Goal: Task Accomplishment & Management: Manage account settings

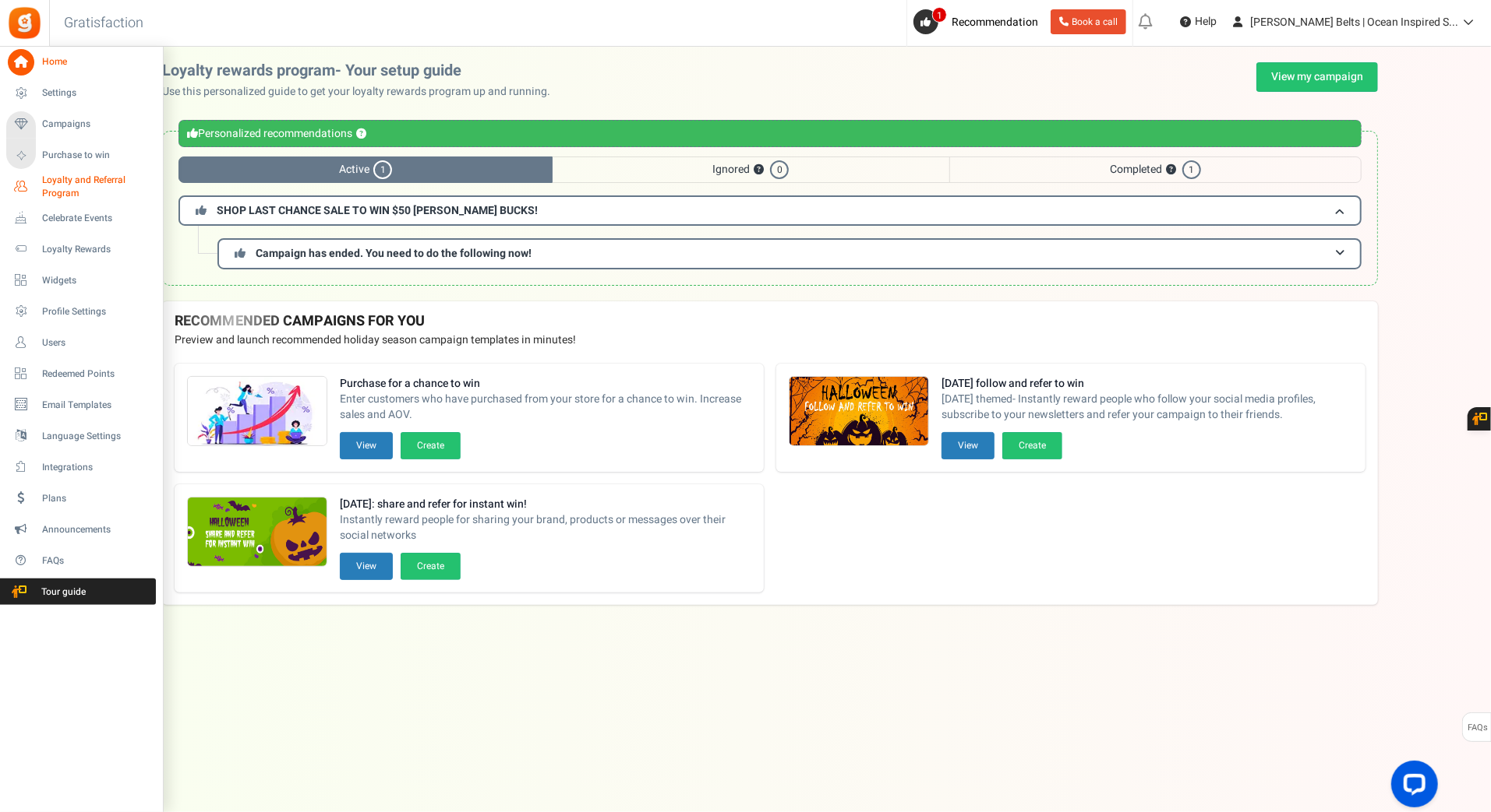
click at [28, 185] on icon at bounding box center [21, 186] width 27 height 27
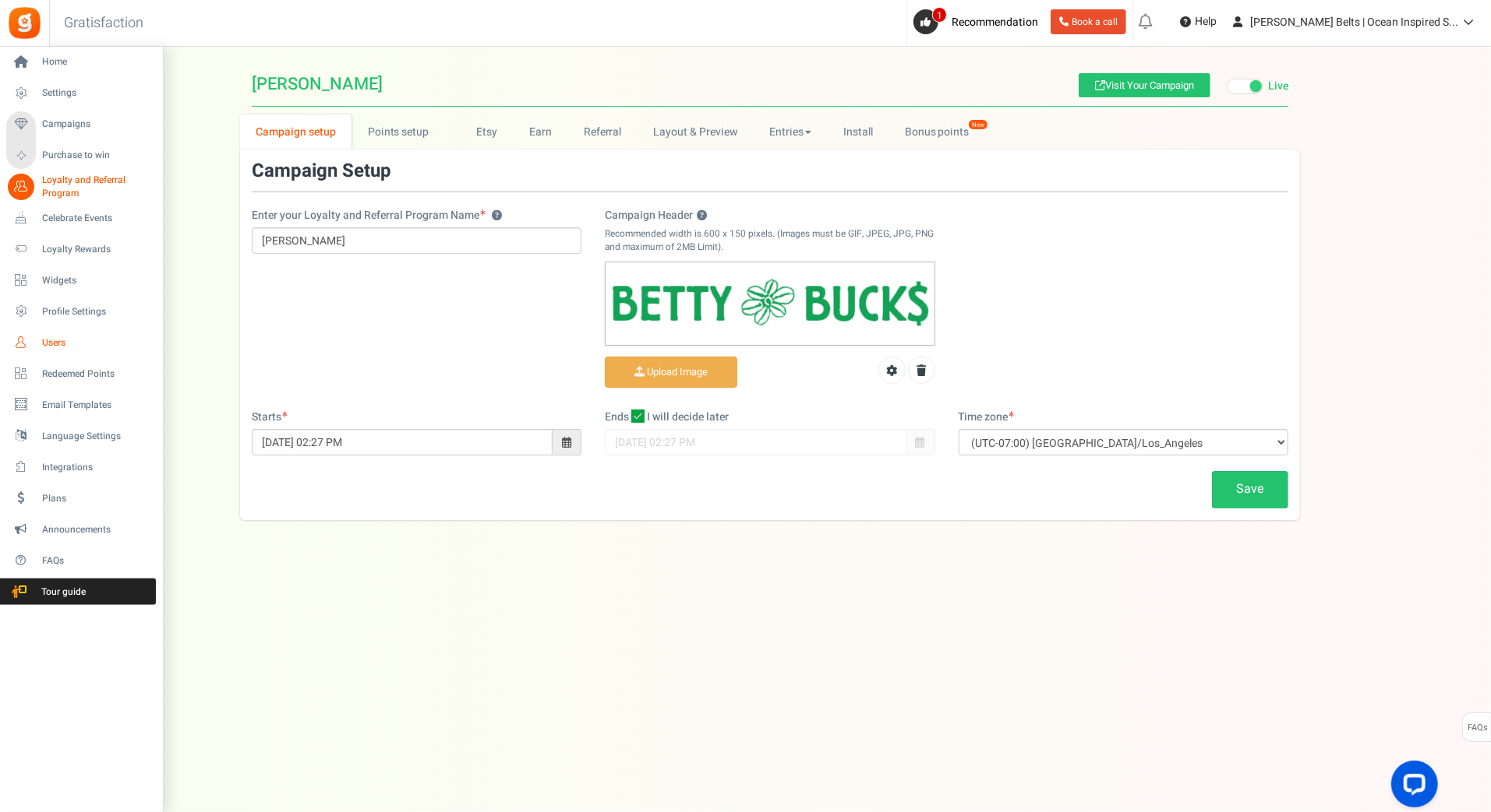
click at [24, 338] on icon at bounding box center [21, 343] width 27 height 27
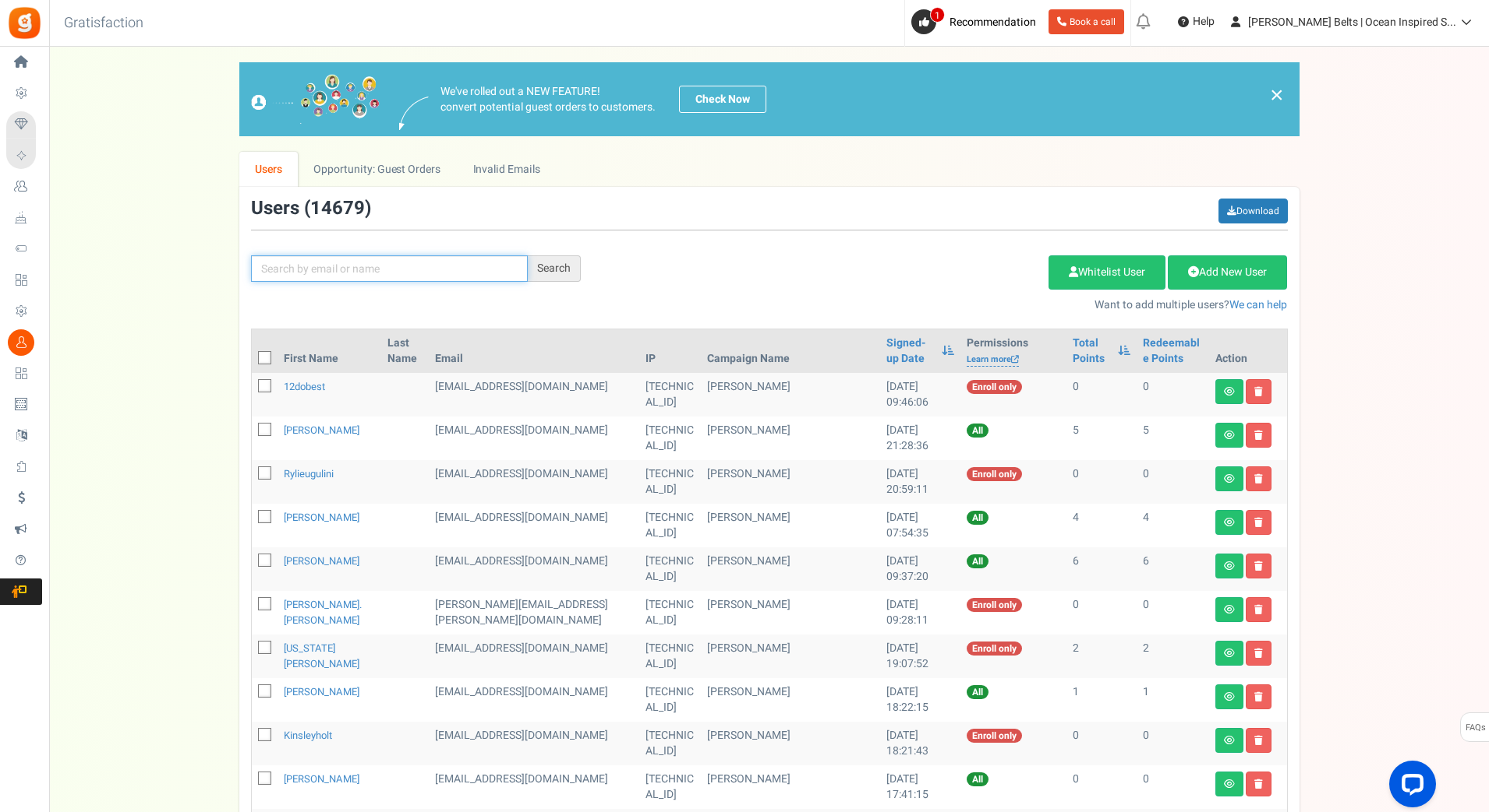
click at [308, 263] on input "text" at bounding box center [389, 269] width 277 height 27
paste input "[PERSON_NAME]"
type input "[PERSON_NAME]"
click at [541, 277] on div "Search" at bounding box center [554, 269] width 53 height 27
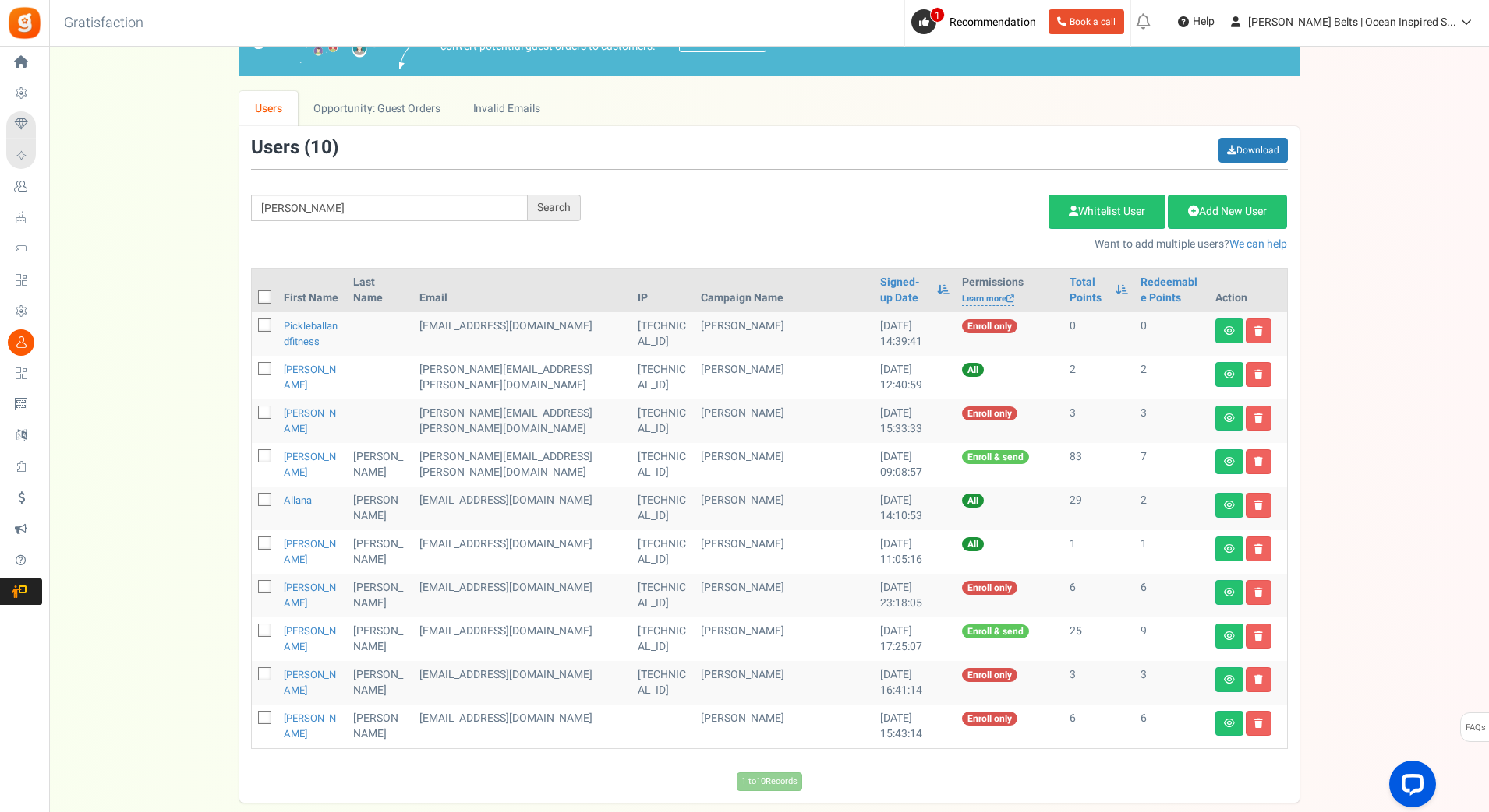
scroll to position [150, 0]
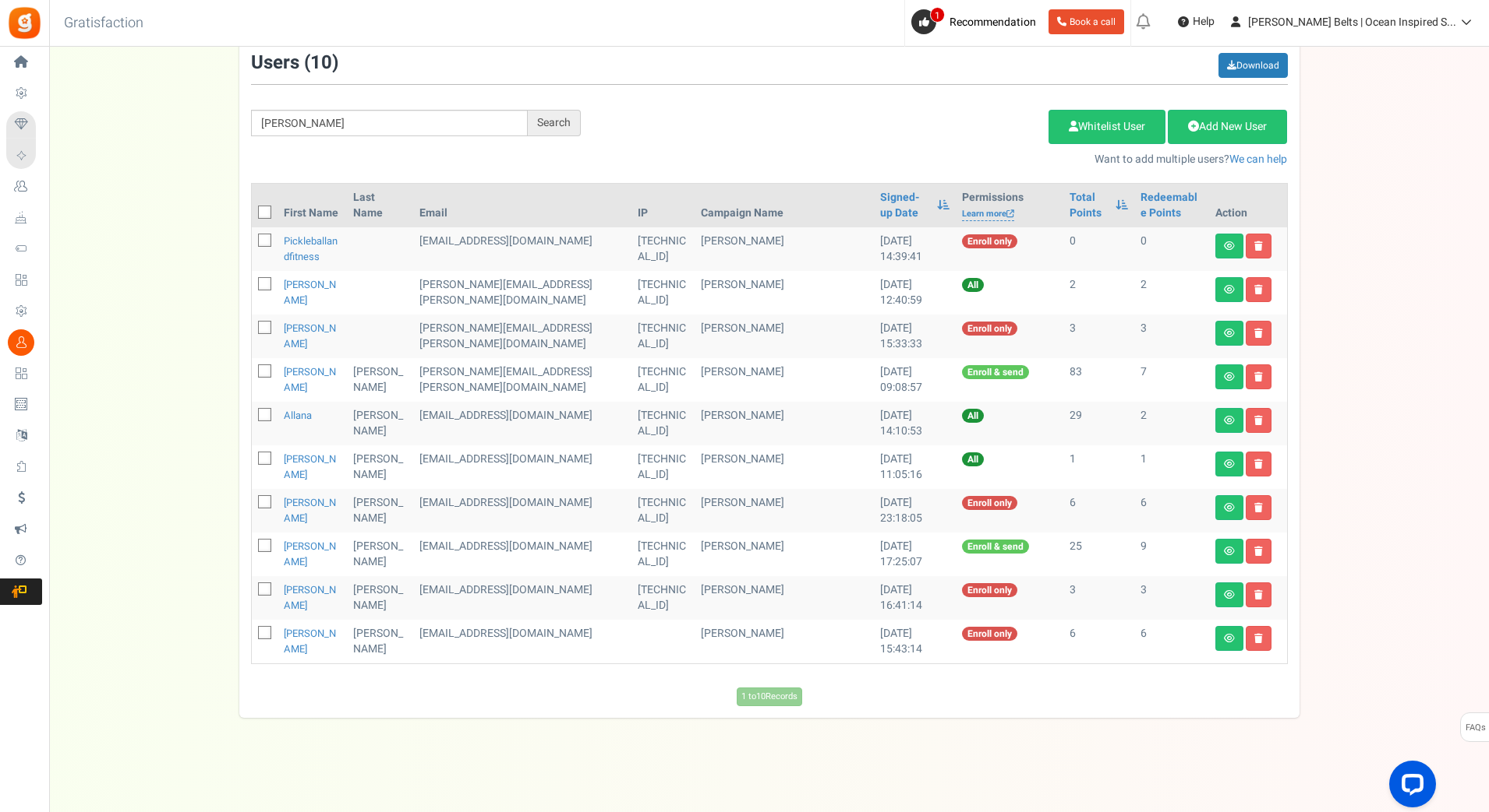
click at [269, 368] on icon at bounding box center [265, 372] width 10 height 10
click at [252, 368] on input "checkbox" at bounding box center [247, 373] width 10 height 10
checkbox input "true"
click at [314, 373] on link "[PERSON_NAME]" at bounding box center [309, 379] width 52 height 31
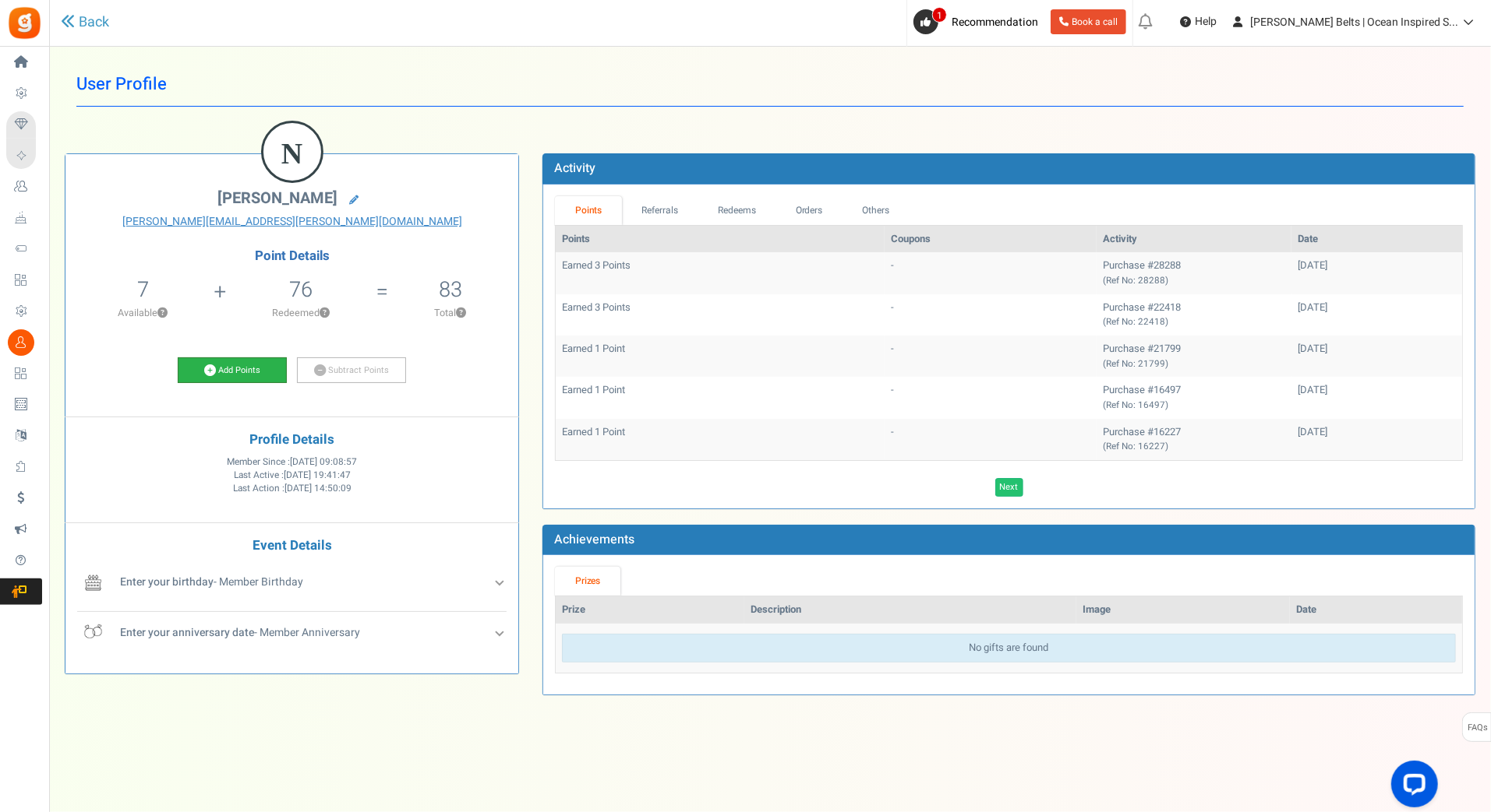
click at [249, 361] on link "Add Points" at bounding box center [231, 370] width 109 height 27
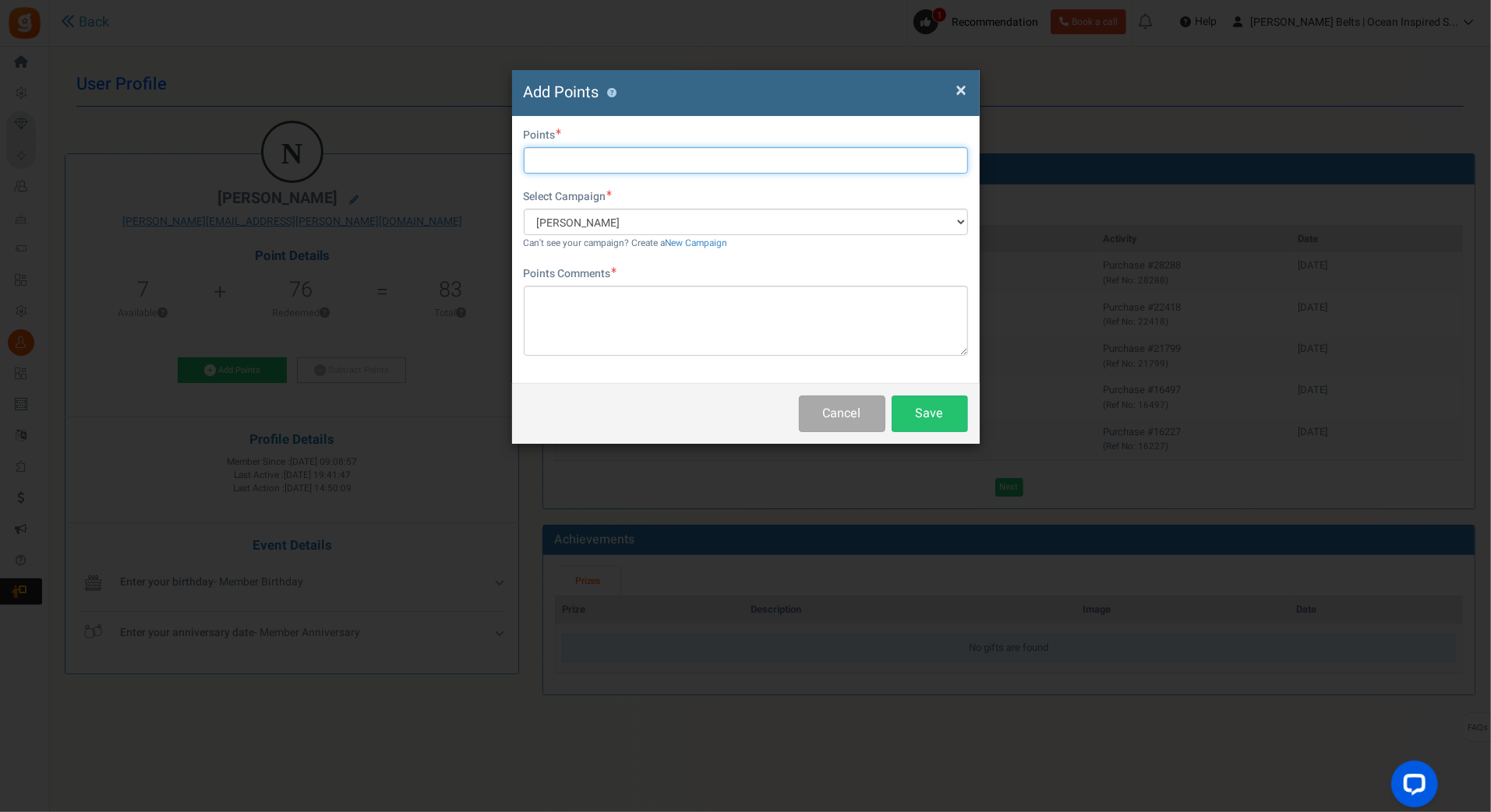
click at [633, 158] on input "text" at bounding box center [746, 160] width 444 height 27
type input "10"
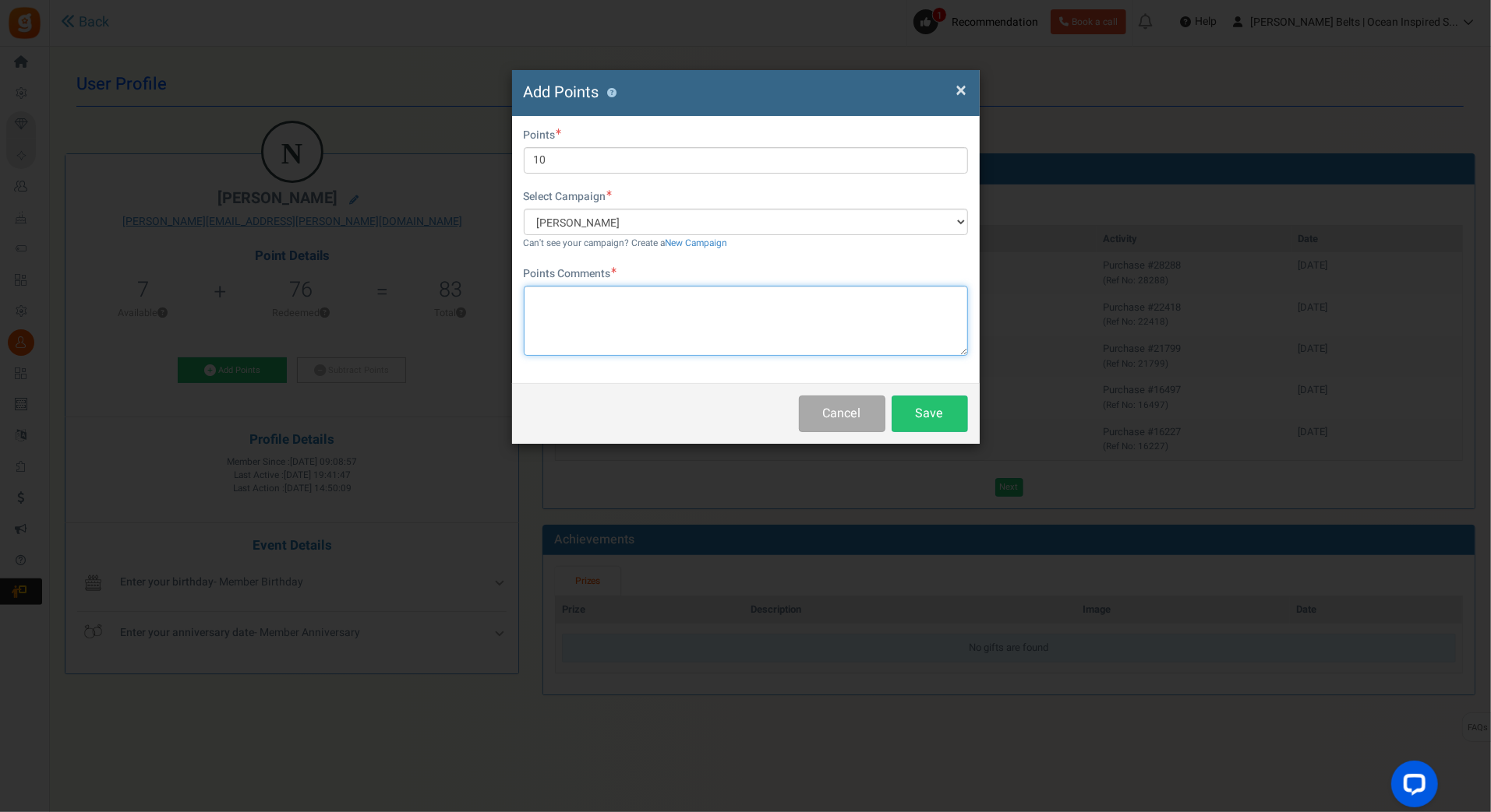
click at [585, 301] on textarea at bounding box center [746, 320] width 444 height 70
paste textarea "$10 [PERSON_NAME] Bucks Email Promo [DATE]-[DATE] [DATE] MJ"
type textarea "$10 [PERSON_NAME] Bucks Email Promo [DATE]-[DATE] [DATE] MJ"
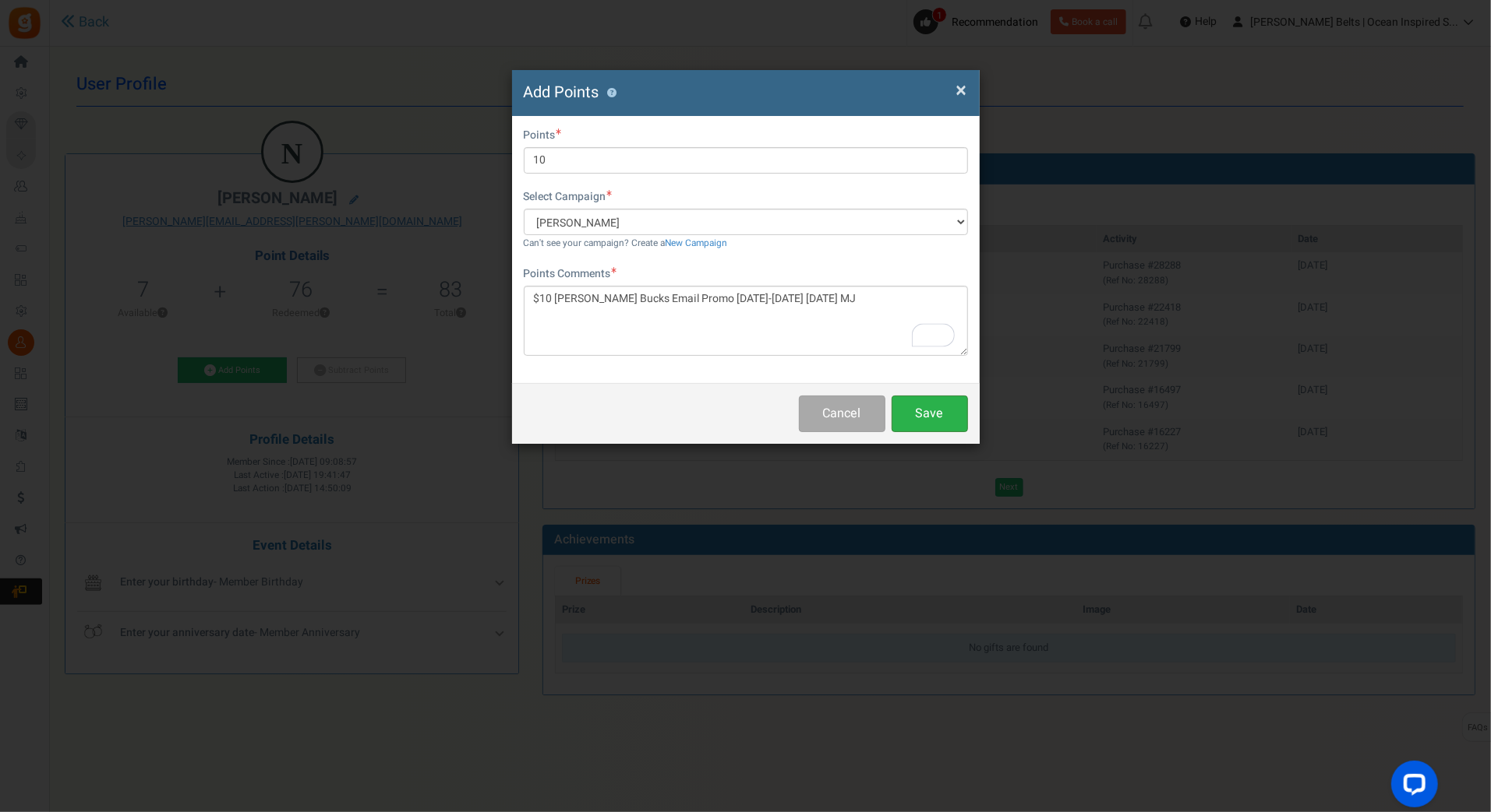
click at [932, 409] on button "Save" at bounding box center [930, 413] width 77 height 36
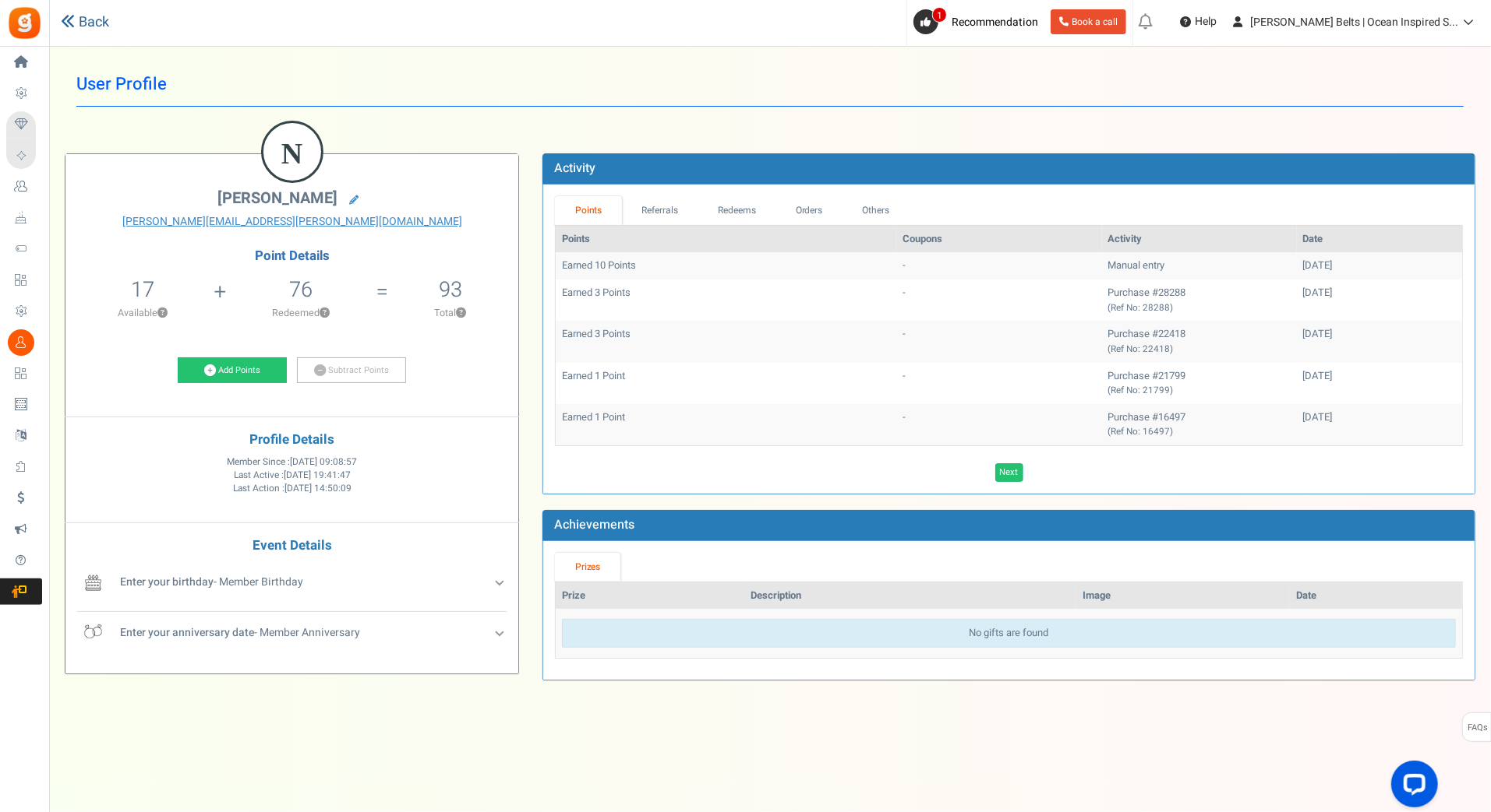
click at [67, 20] on icon at bounding box center [68, 21] width 14 height 14
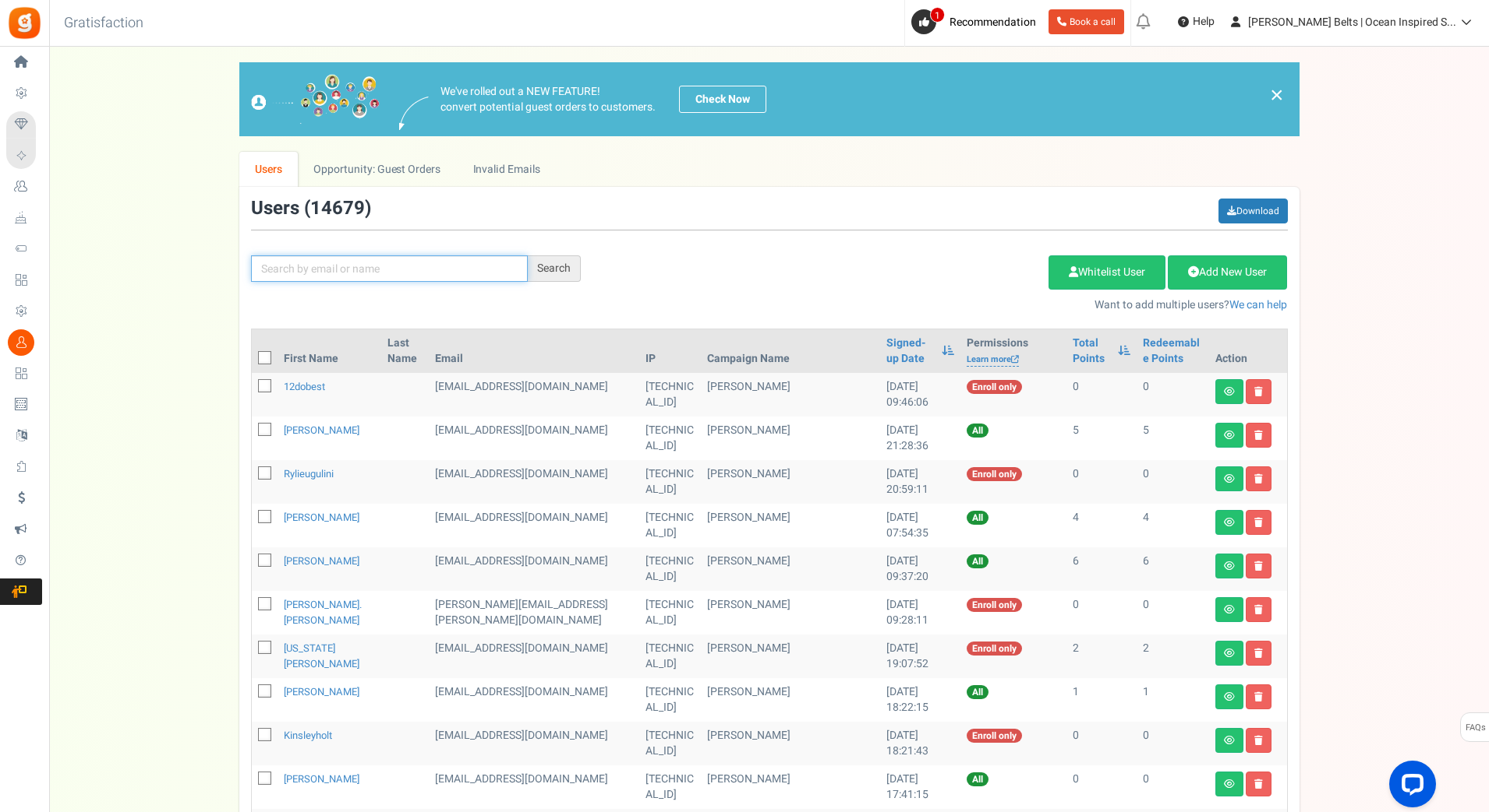
click at [270, 267] on input "text" at bounding box center [389, 269] width 277 height 27
paste input "room108teacher"
type input "room108teacher"
click at [569, 267] on div "Search" at bounding box center [554, 269] width 53 height 27
click at [569, 267] on div "Search" at bounding box center [555, 269] width 53 height 27
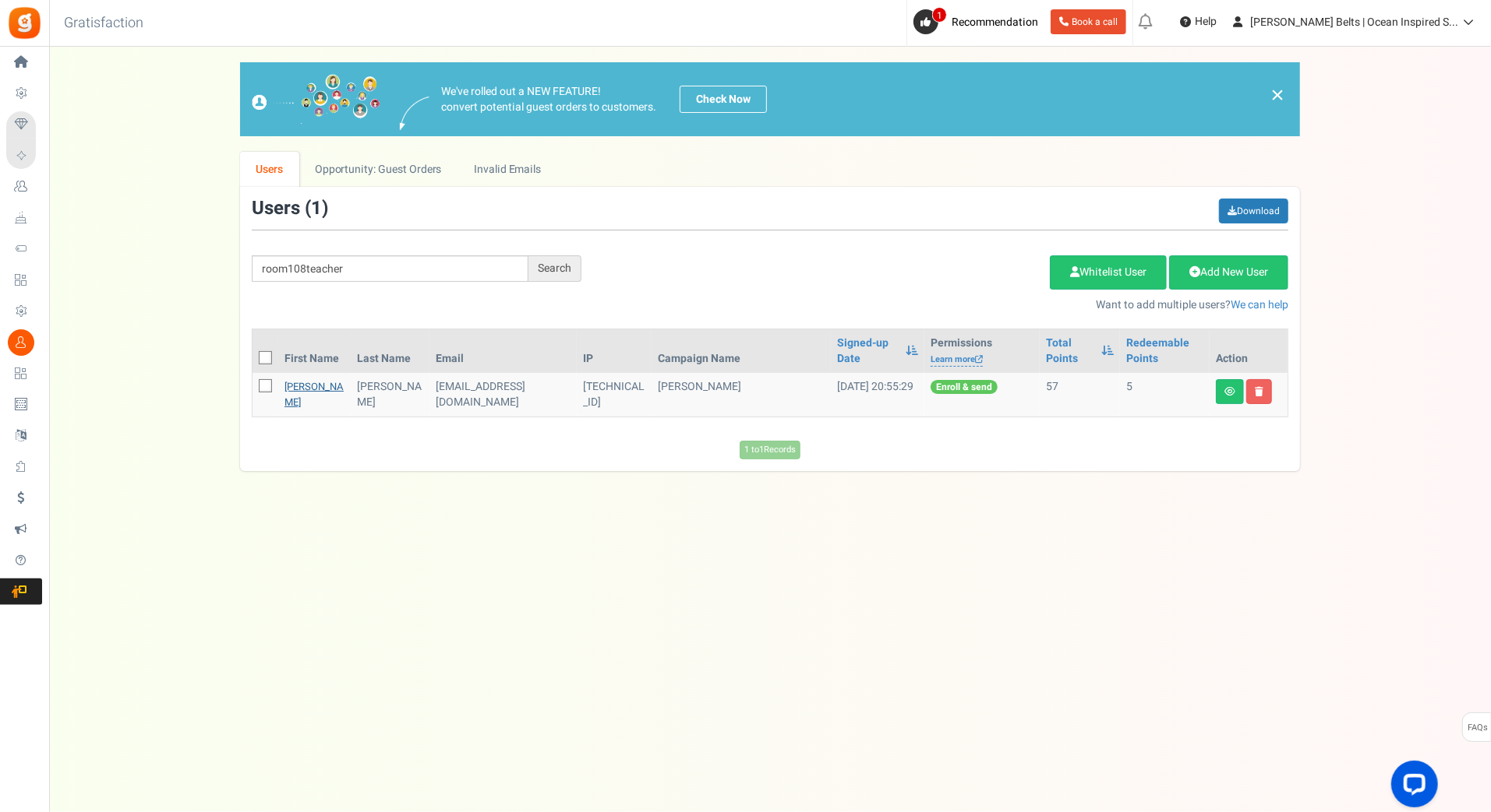
click at [298, 388] on link "[PERSON_NAME]" at bounding box center [314, 394] width 59 height 31
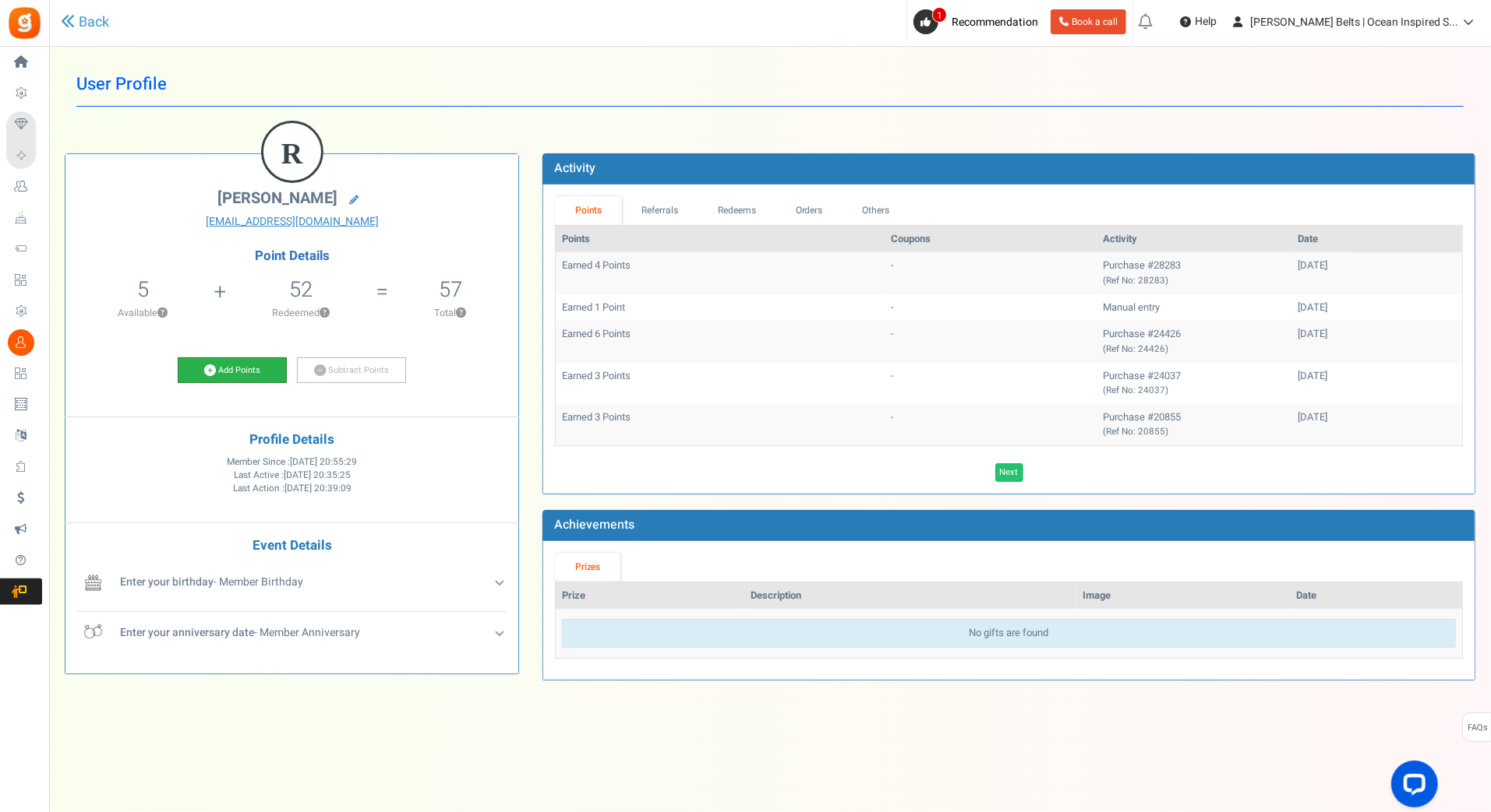
click at [213, 359] on link "Add Points" at bounding box center [231, 370] width 109 height 27
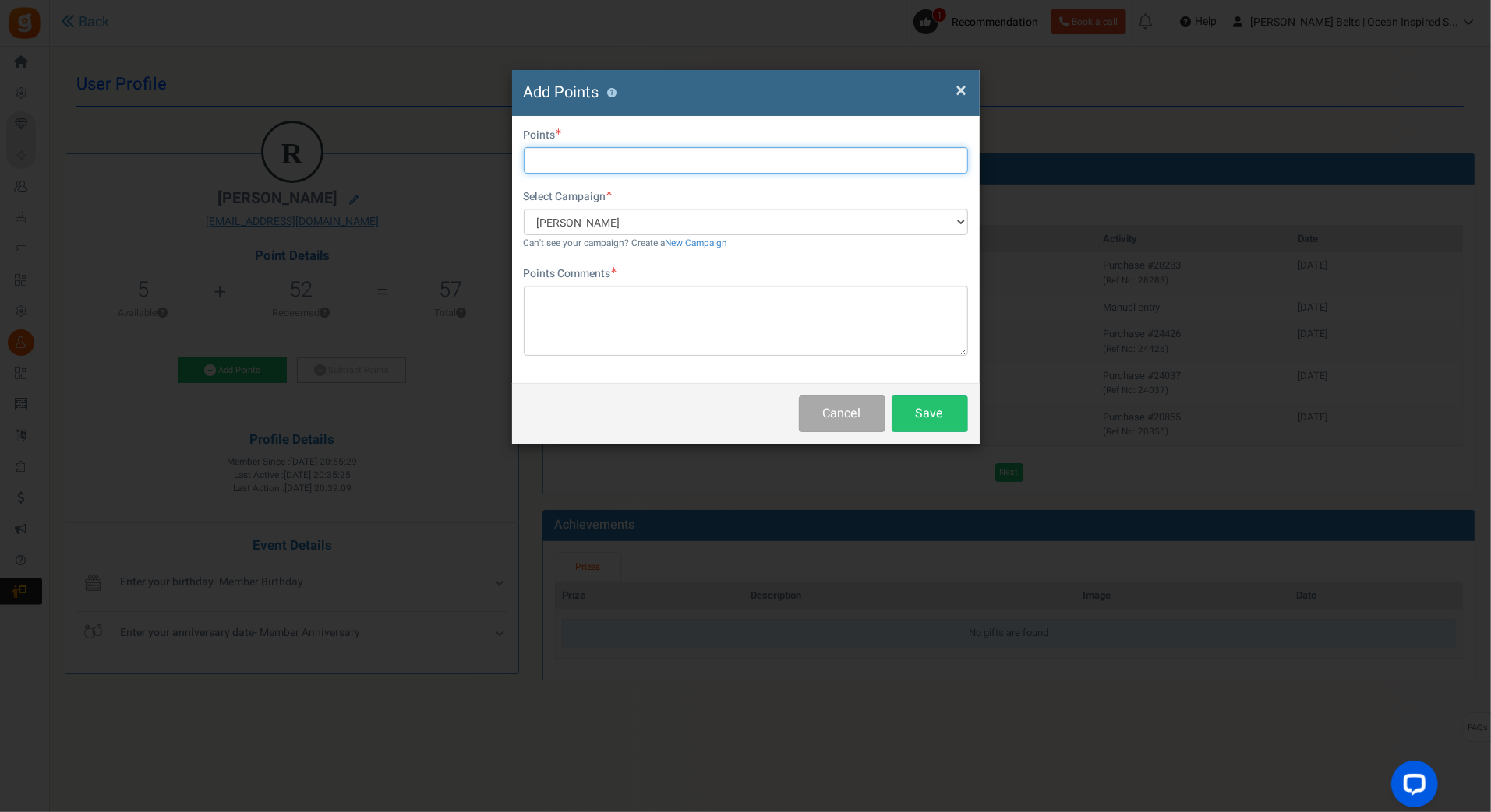
click at [590, 170] on input "text" at bounding box center [746, 160] width 444 height 27
type input "10"
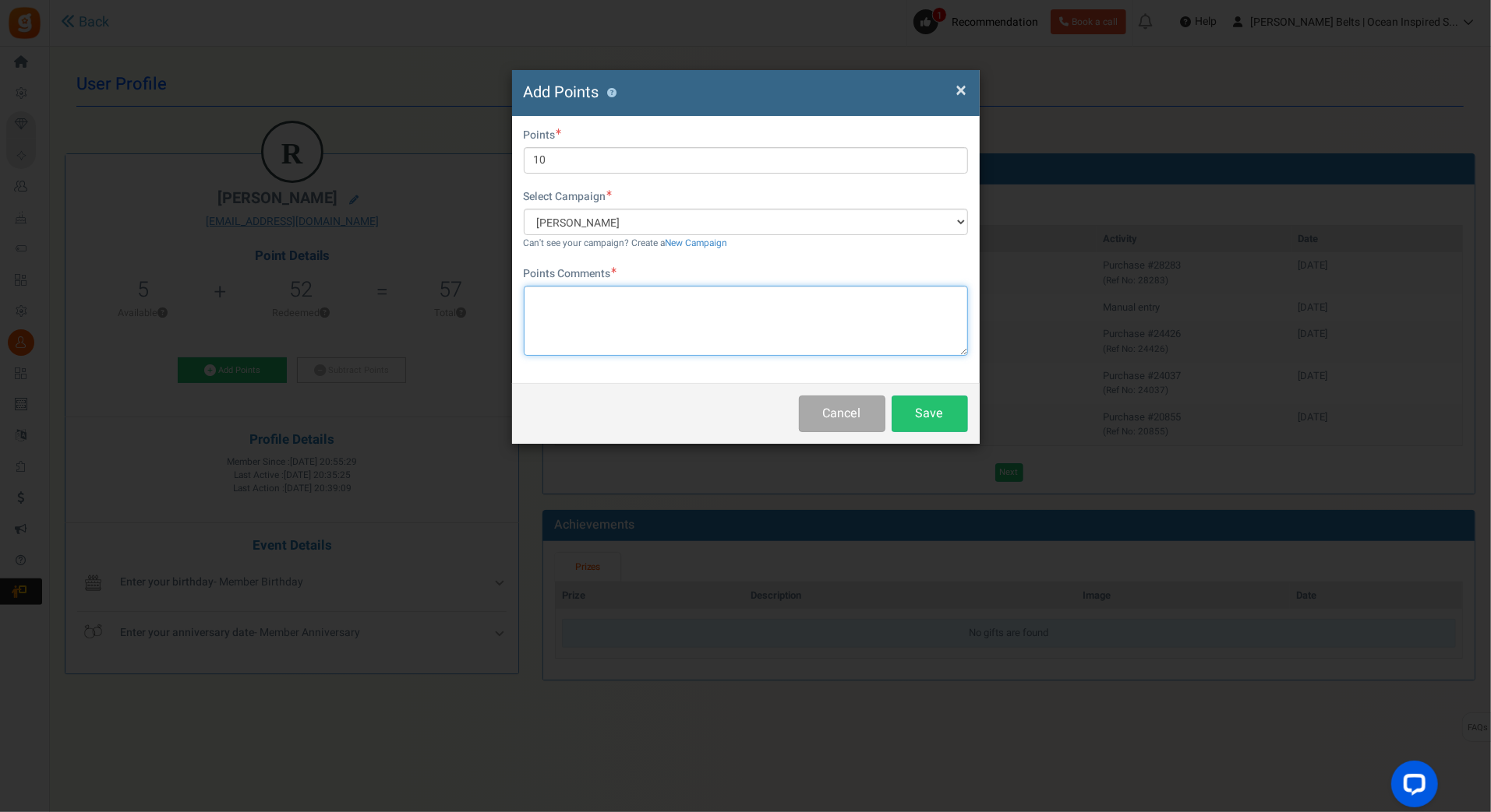
click at [571, 318] on textarea at bounding box center [746, 320] width 444 height 70
paste textarea "room108teacher"
type textarea "r"
paste textarea "$10 [PERSON_NAME] Bucks Email Promo [DATE]-[DATE] [DATE] MJ"
type textarea "$10 [PERSON_NAME] Bucks Email Promo [DATE]-[DATE] [DATE] MJ"
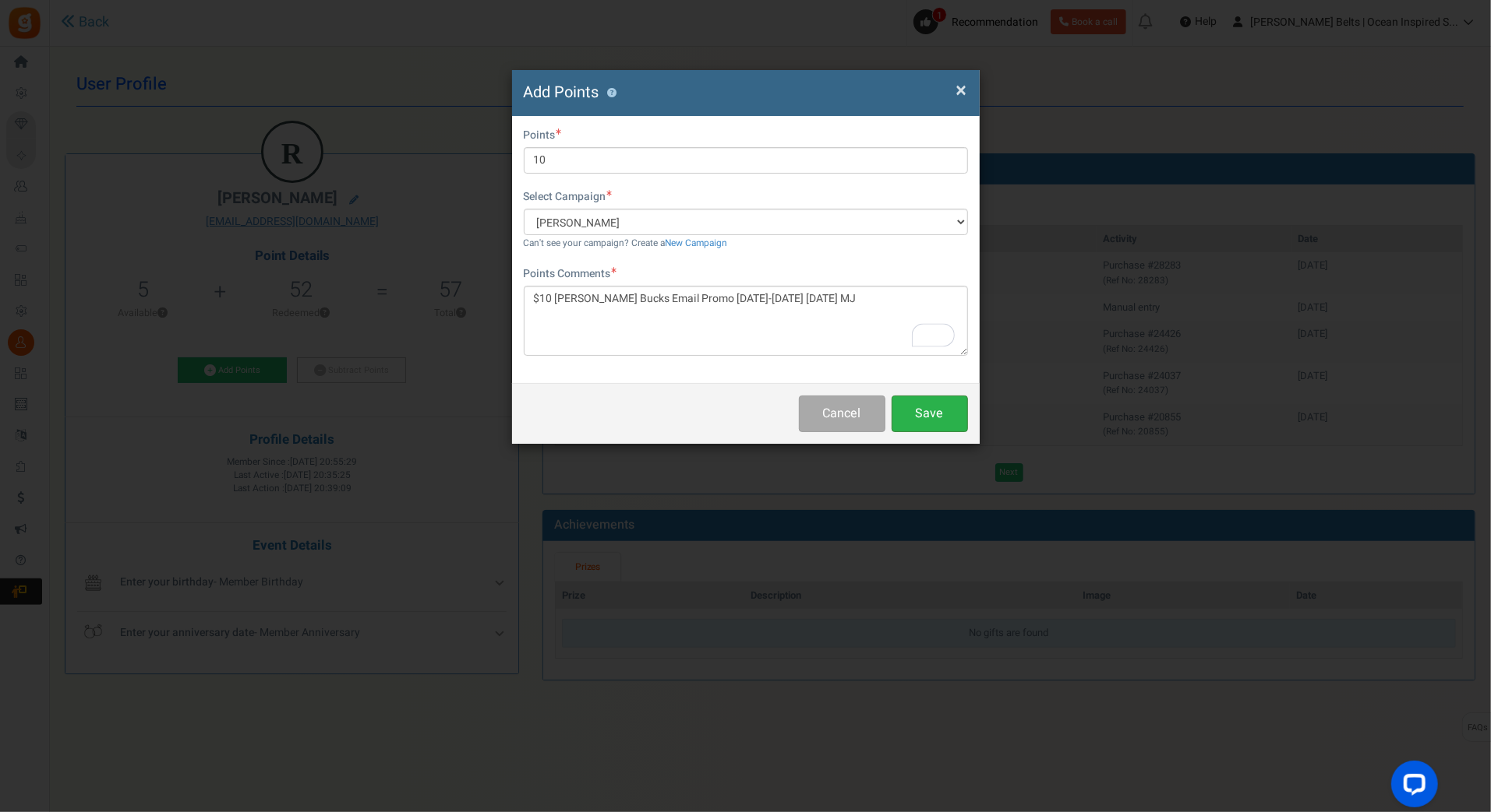
click at [942, 421] on button "Save" at bounding box center [930, 413] width 77 height 36
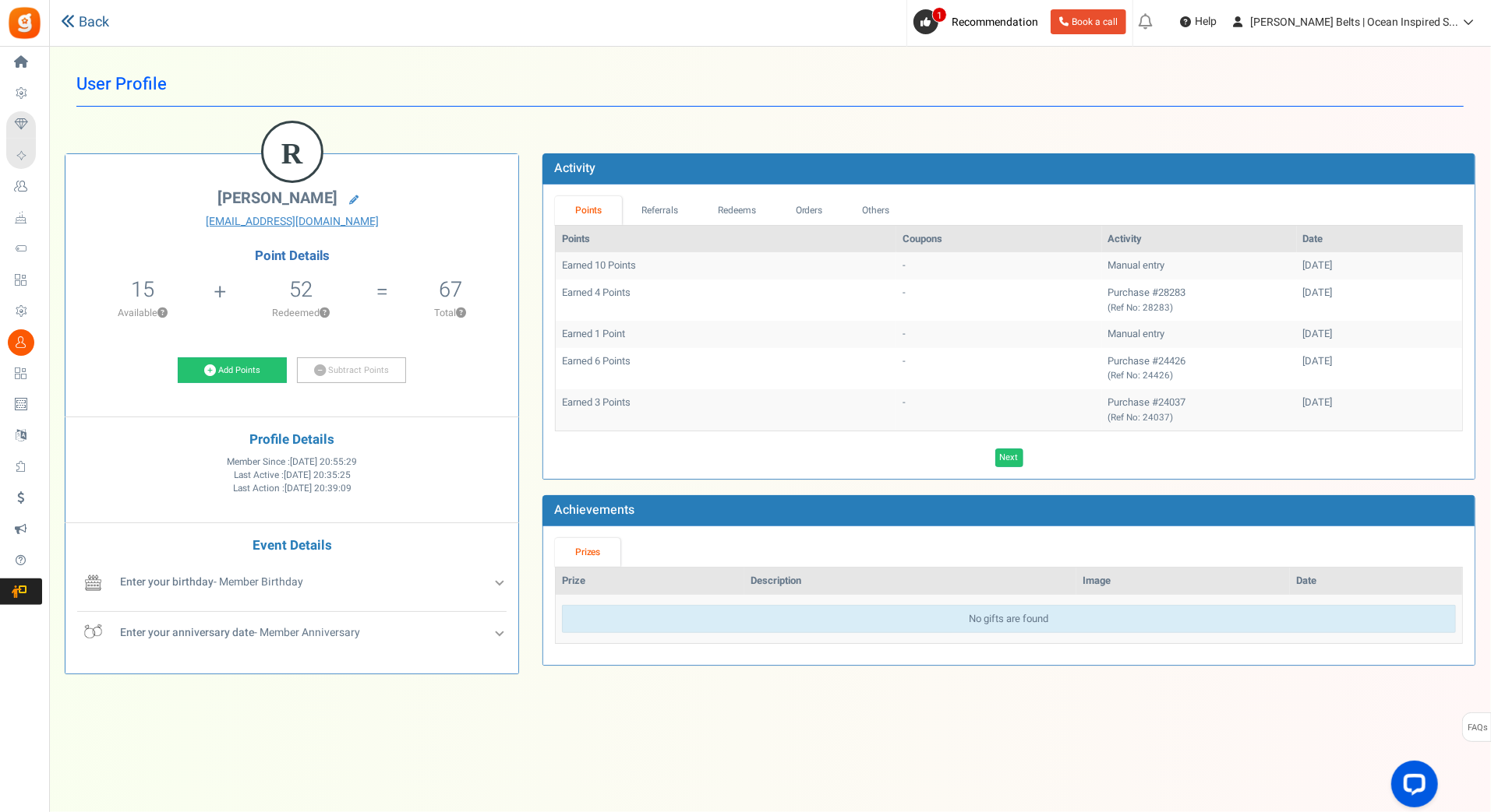
click at [78, 26] on link "Back" at bounding box center [85, 23] width 48 height 21
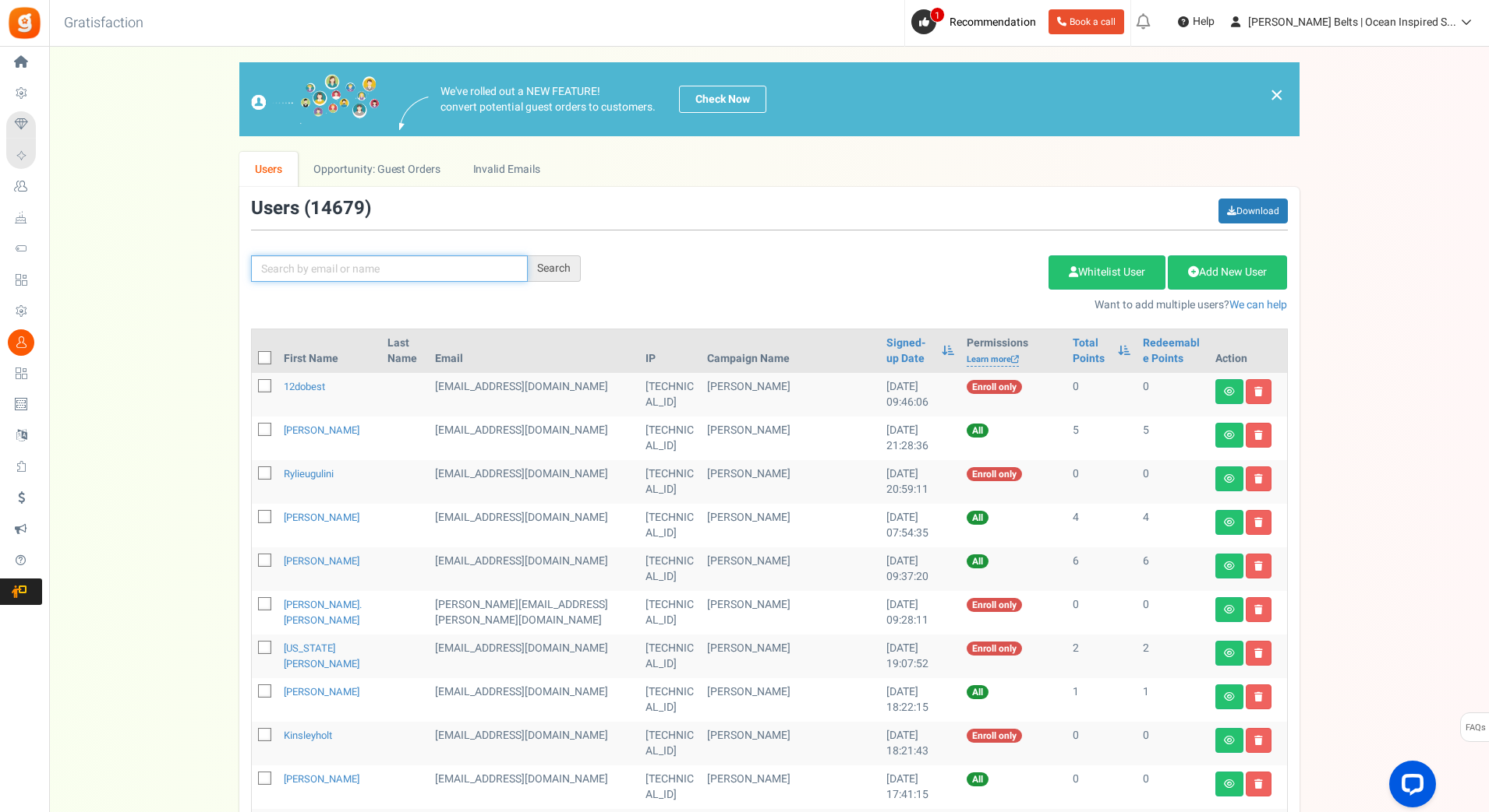
click at [396, 281] on input "text" at bounding box center [389, 269] width 277 height 27
paste input "swimmin911"
type input "swimmin911"
click at [564, 268] on div "Search" at bounding box center [554, 269] width 53 height 27
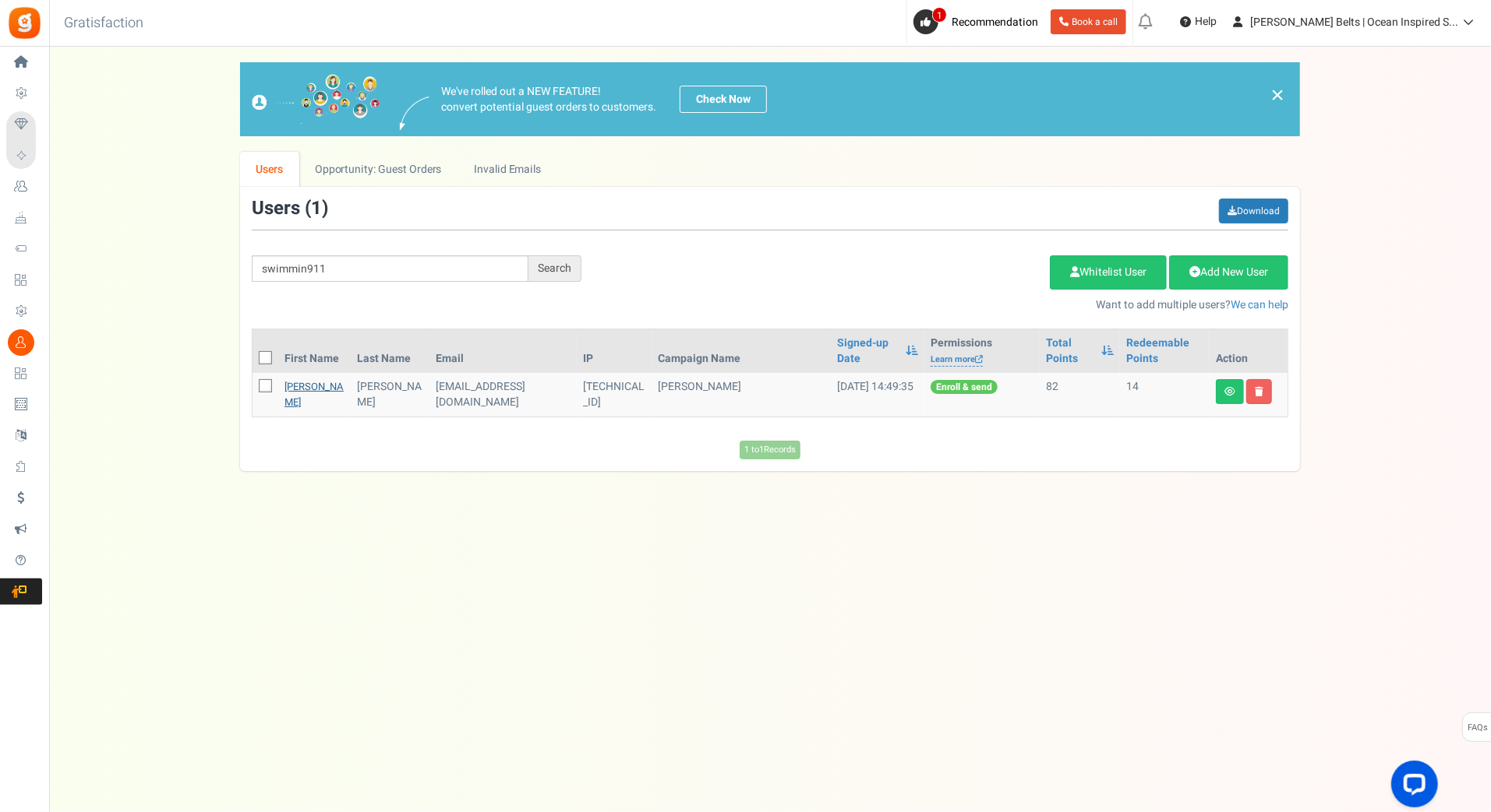
click at [315, 394] on link "[PERSON_NAME]" at bounding box center [314, 394] width 59 height 31
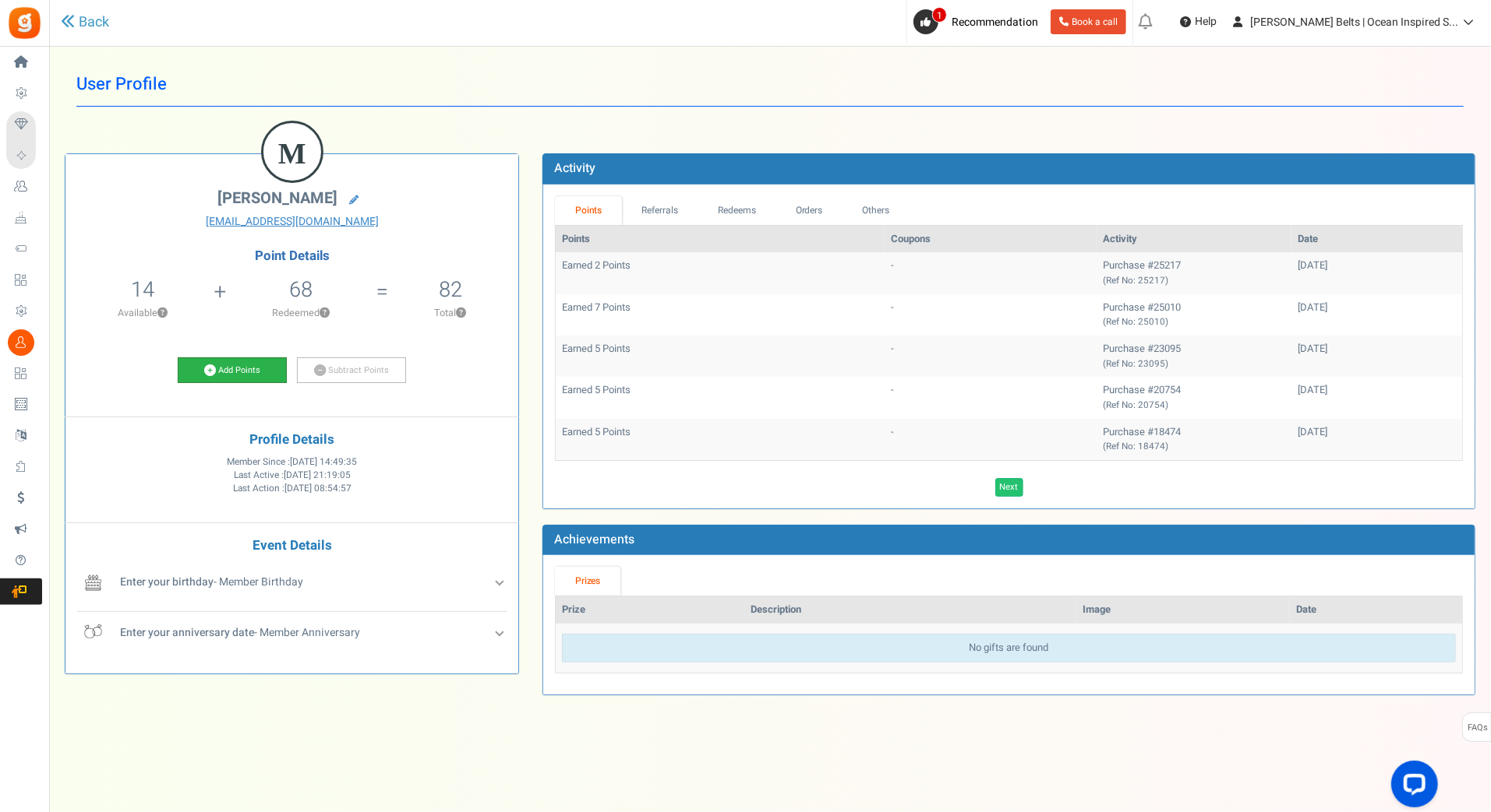
click at [286, 377] on link "Add Points" at bounding box center [231, 370] width 109 height 27
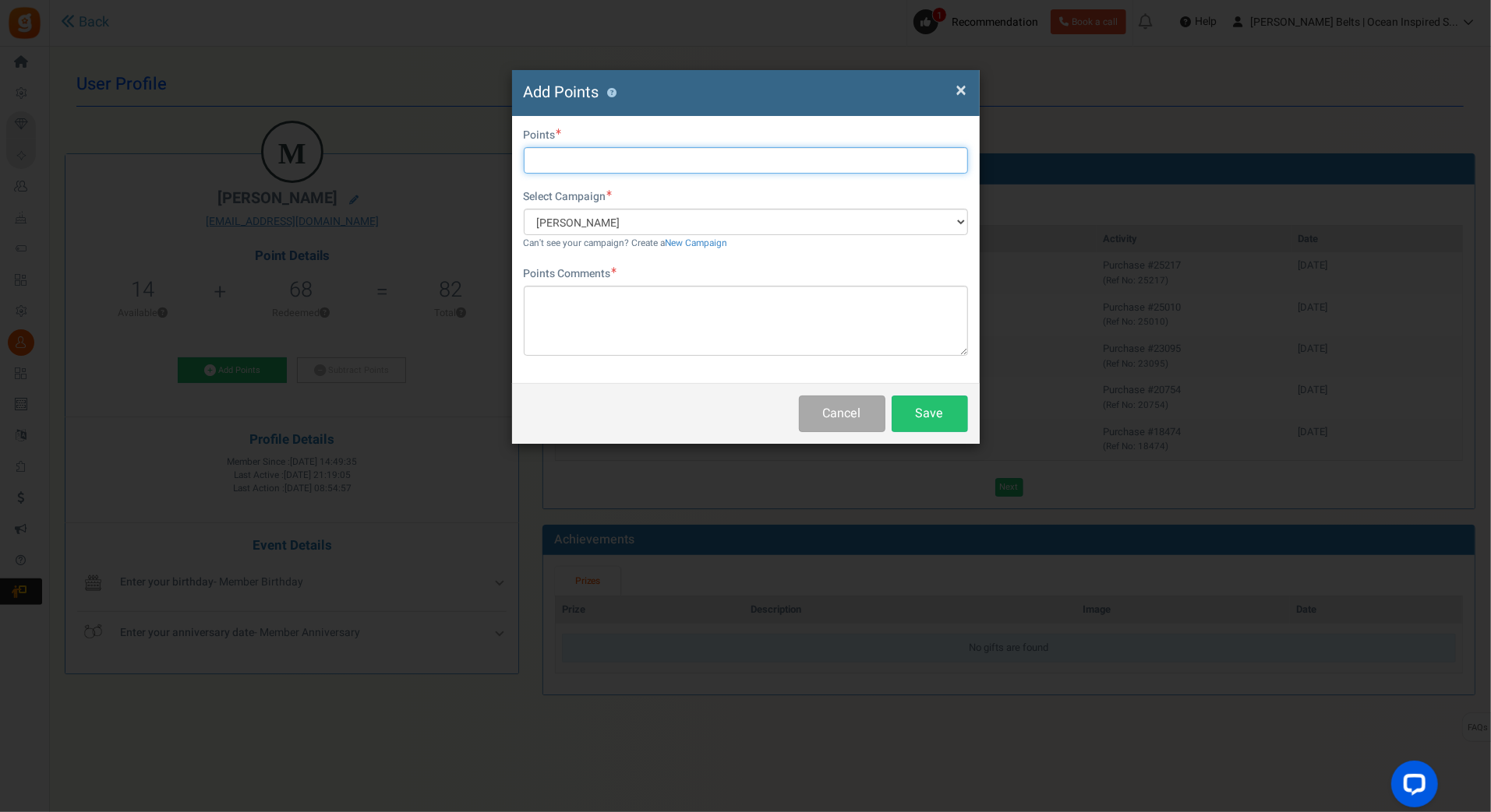
click at [599, 163] on input "text" at bounding box center [746, 160] width 444 height 27
type input "10"
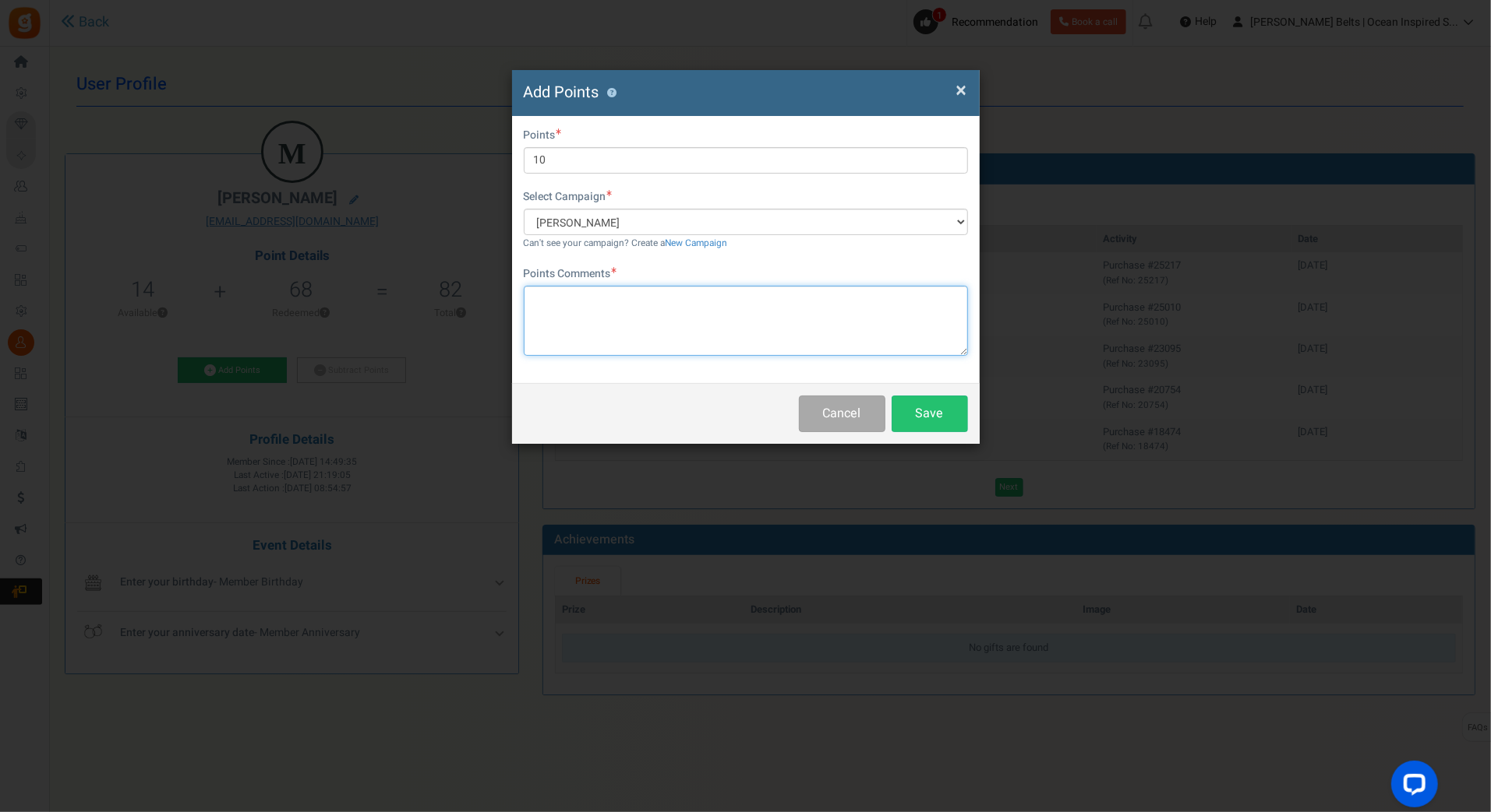
drag, startPoint x: 566, startPoint y: 328, endPoint x: 552, endPoint y: 338, distance: 17.2
click at [566, 328] on textarea at bounding box center [746, 320] width 444 height 70
paste textarea "$10 [PERSON_NAME] Bucks Email Promo [DATE]-[DATE] [DATE] MJ"
type textarea "$10 [PERSON_NAME] Bucks Email Promo [DATE]-[DATE] [DATE] MJ"
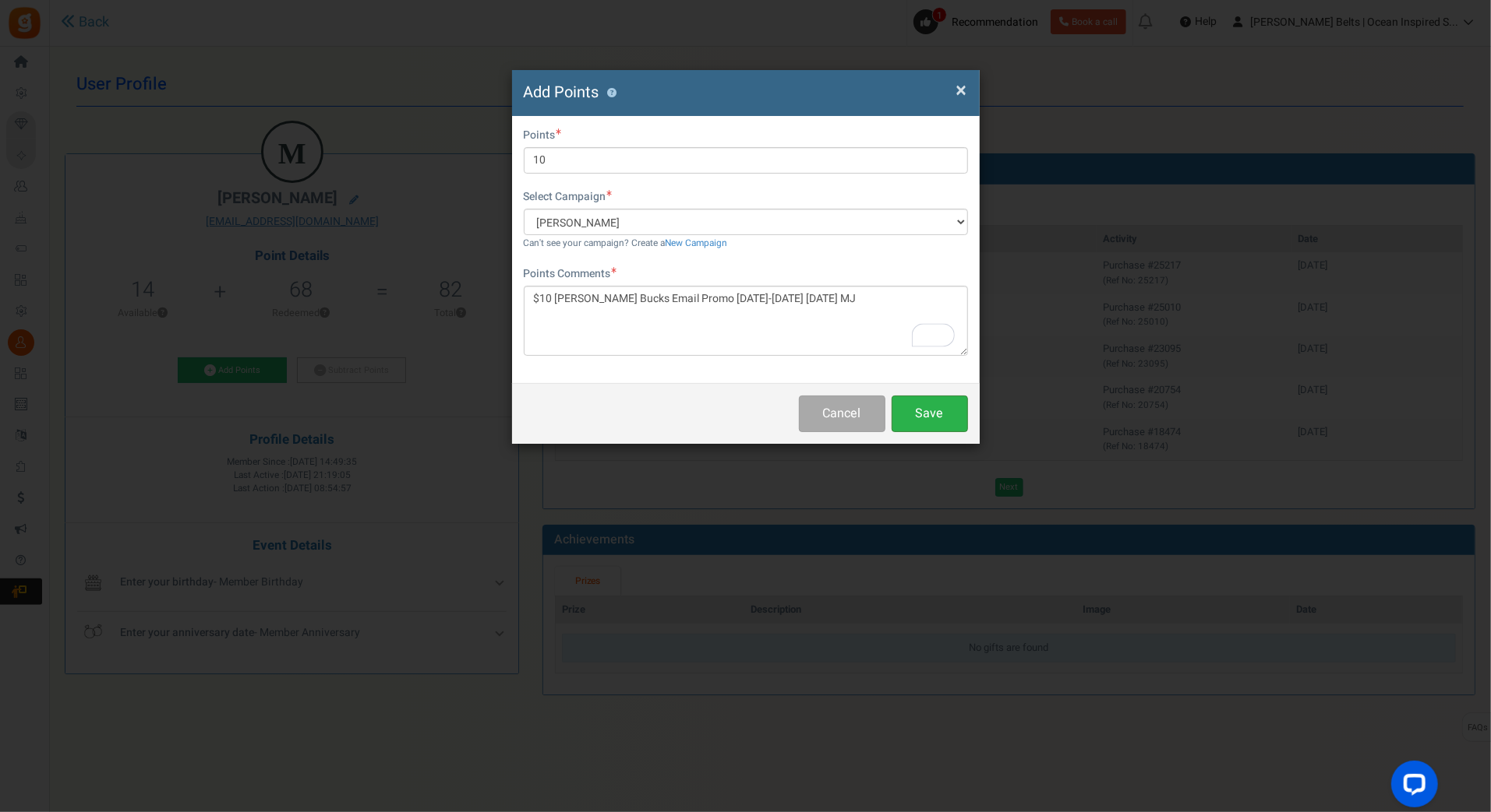
click at [933, 427] on button "Save" at bounding box center [930, 413] width 77 height 36
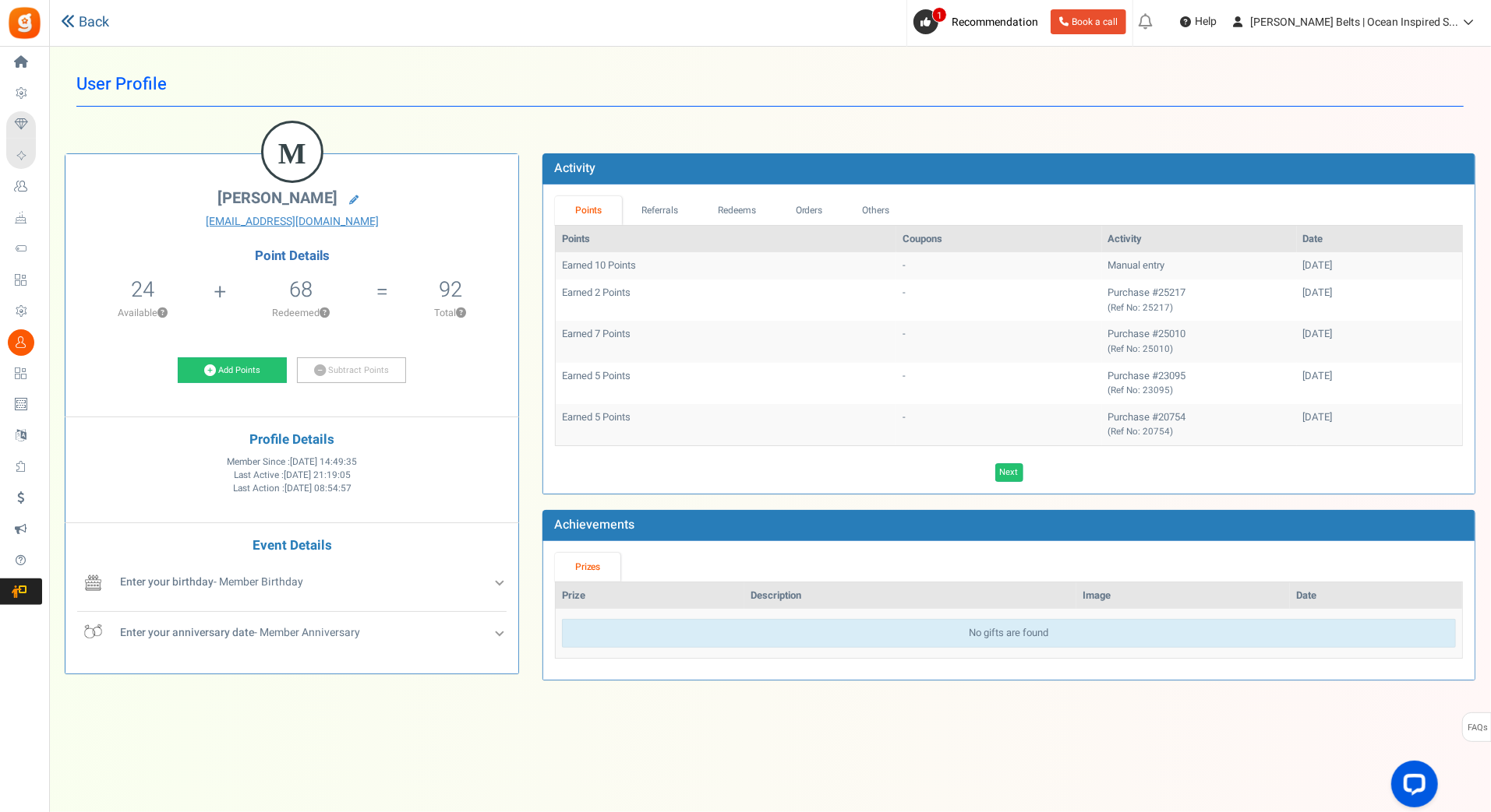
click at [92, 19] on link "Back" at bounding box center [85, 23] width 48 height 21
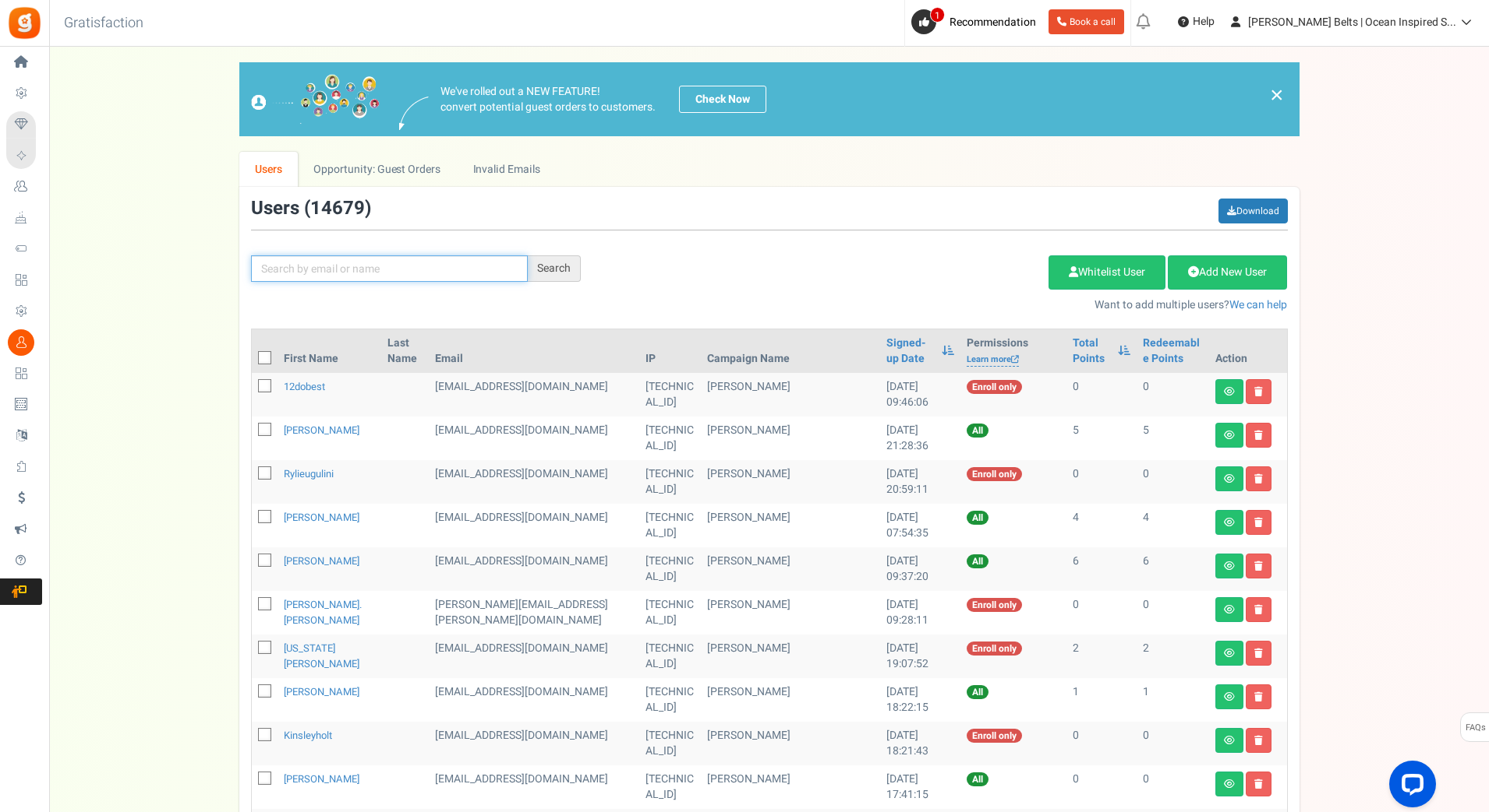
click at [371, 256] on input "text" at bounding box center [389, 269] width 277 height 27
type input "kaylin.[PERSON_NAME]"
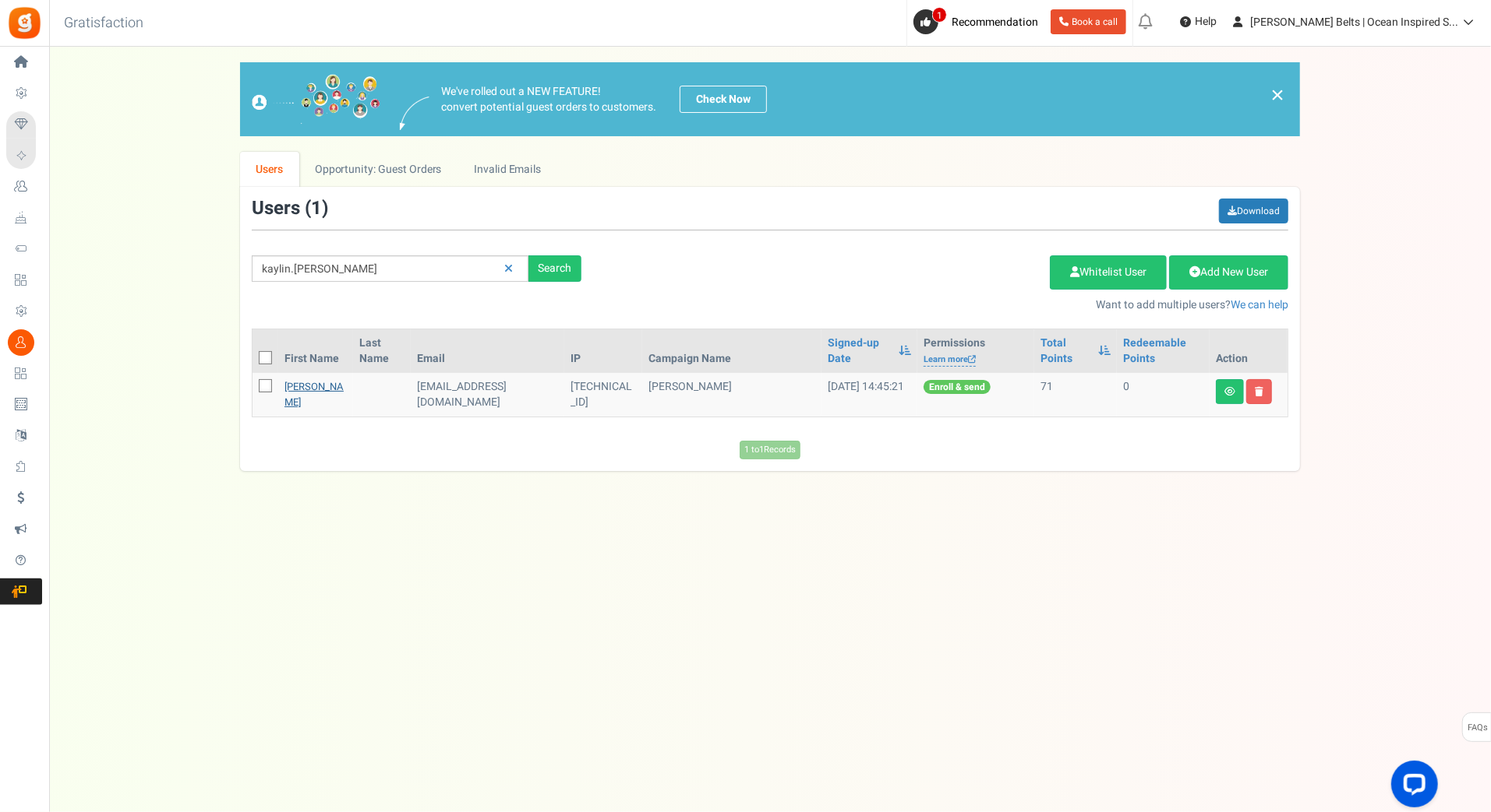
click at [308, 385] on link "[PERSON_NAME]" at bounding box center [314, 394] width 59 height 31
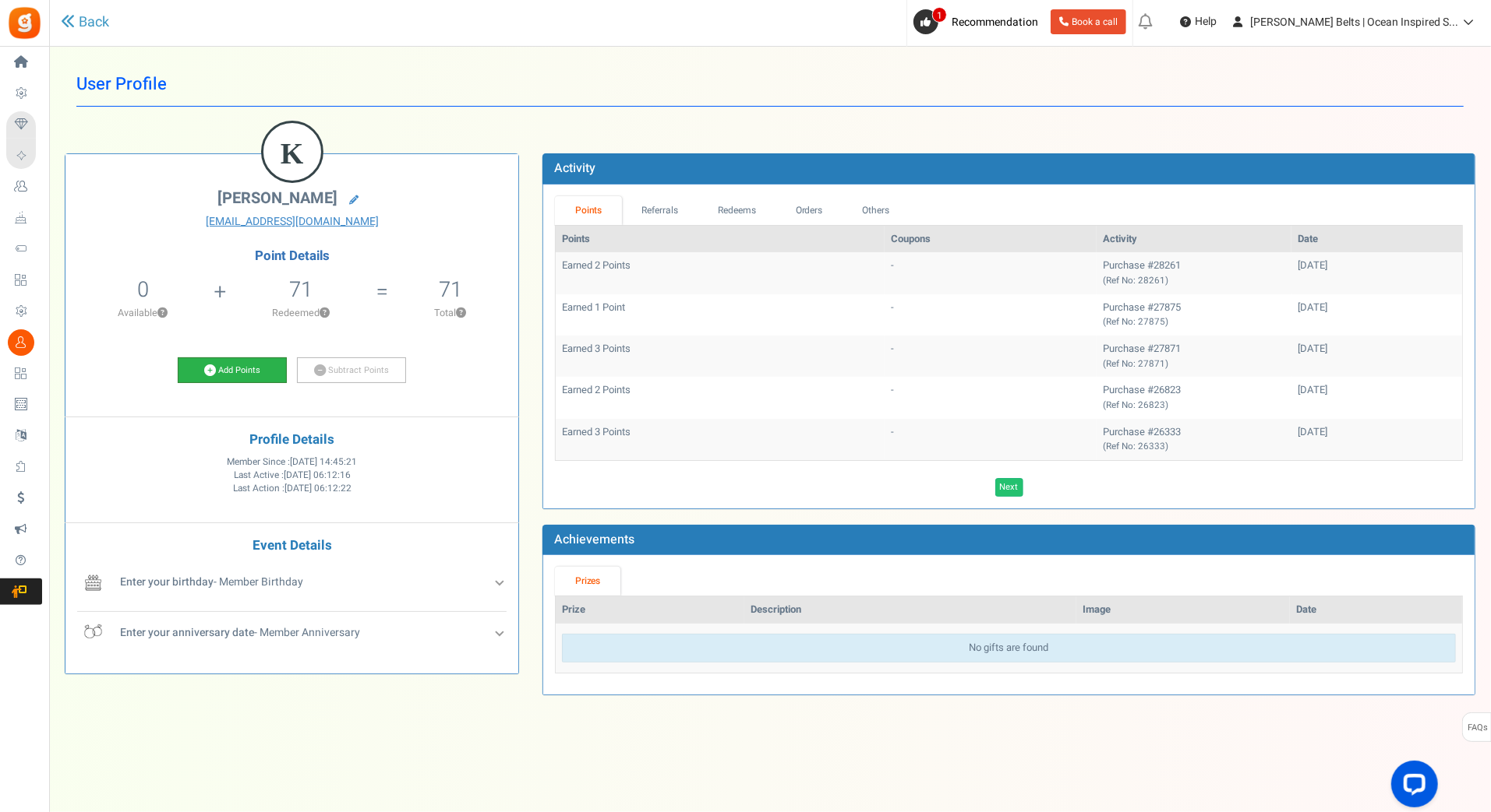
click at [263, 361] on link "Add Points" at bounding box center [231, 370] width 109 height 27
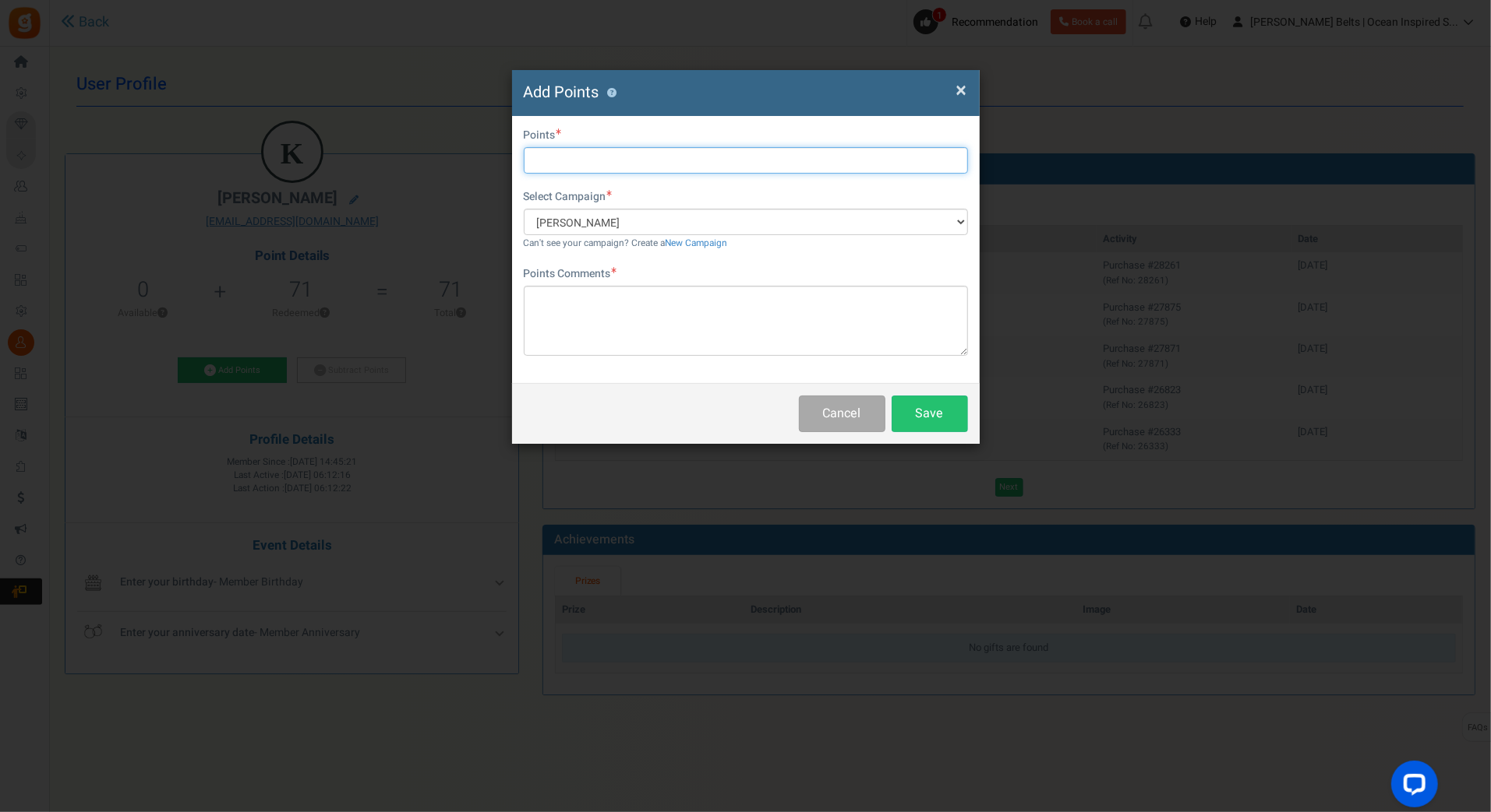
click at [570, 159] on input "text" at bounding box center [746, 160] width 444 height 27
type input "10"
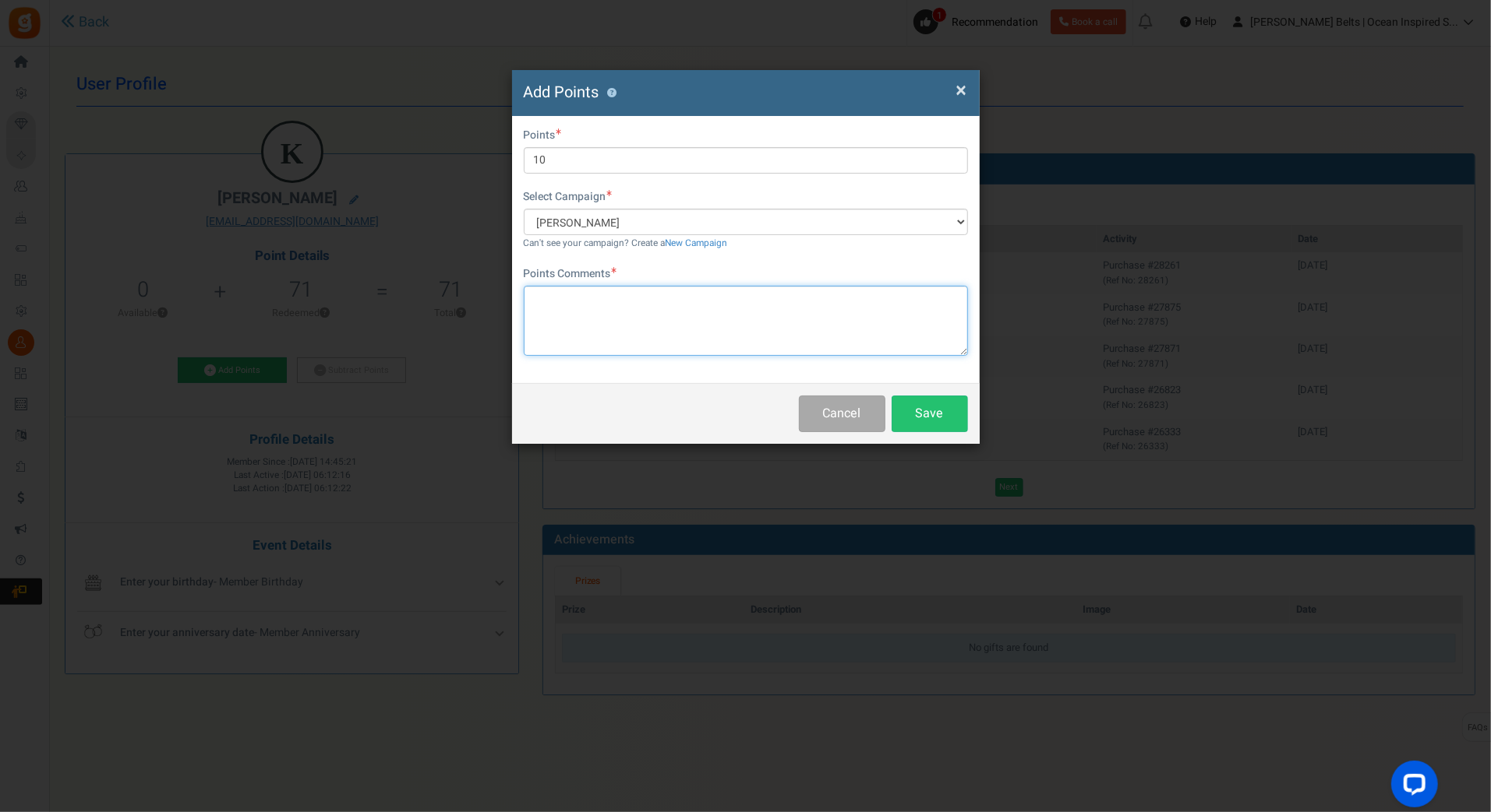
click at [573, 295] on textarea at bounding box center [746, 320] width 444 height 70
paste textarea "kaylin"
type textarea "k"
paste textarea "$10 [PERSON_NAME] Bucks Email Promo [DATE]-[DATE] [DATE] MJ"
type textarea "$10 [PERSON_NAME] Bucks Email Promo [DATE]-[DATE] [DATE] MJ"
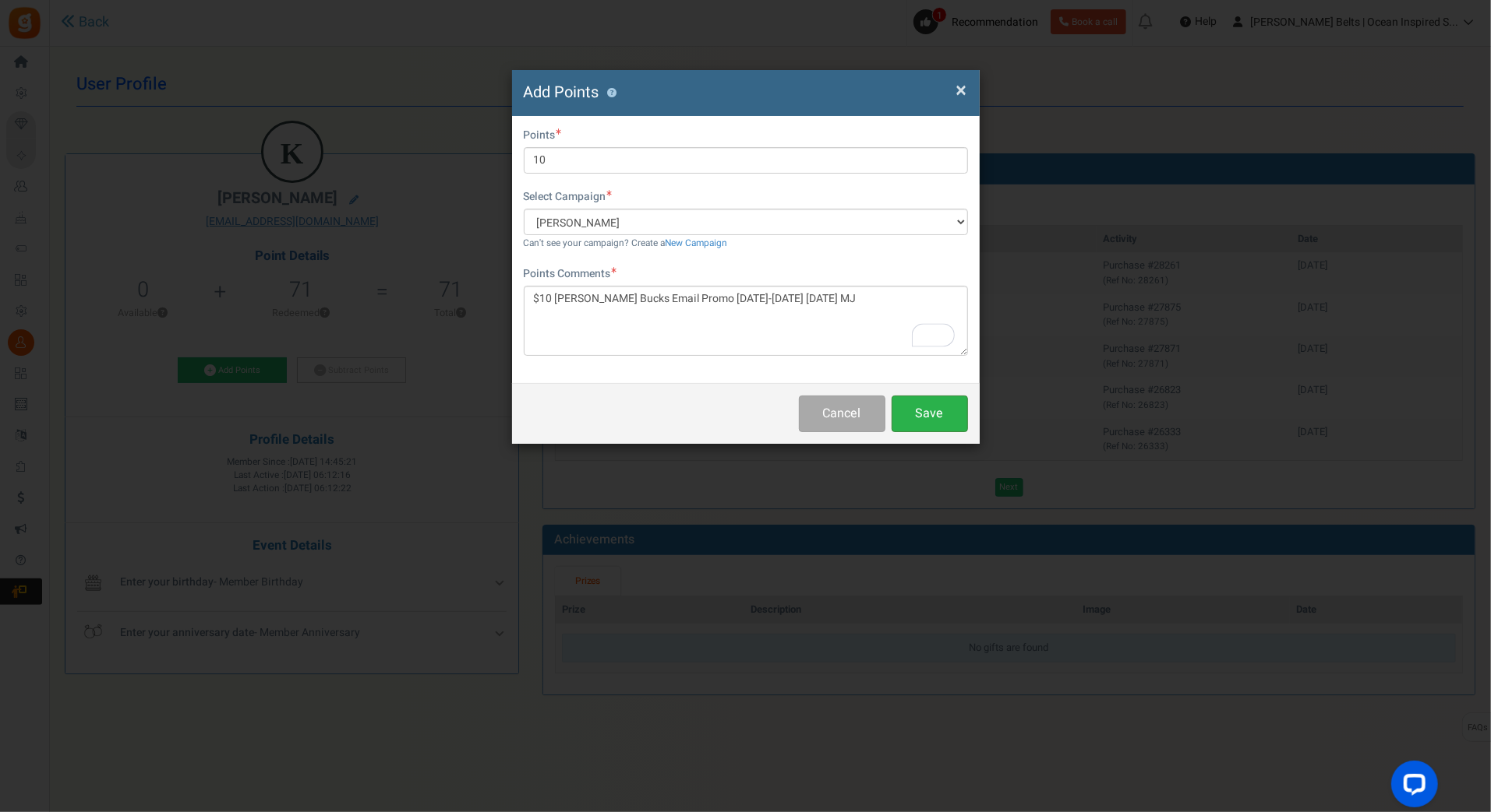
click at [945, 416] on button "Save" at bounding box center [930, 413] width 77 height 36
click at [945, 416] on div "Cancel Save" at bounding box center [746, 413] width 468 height 61
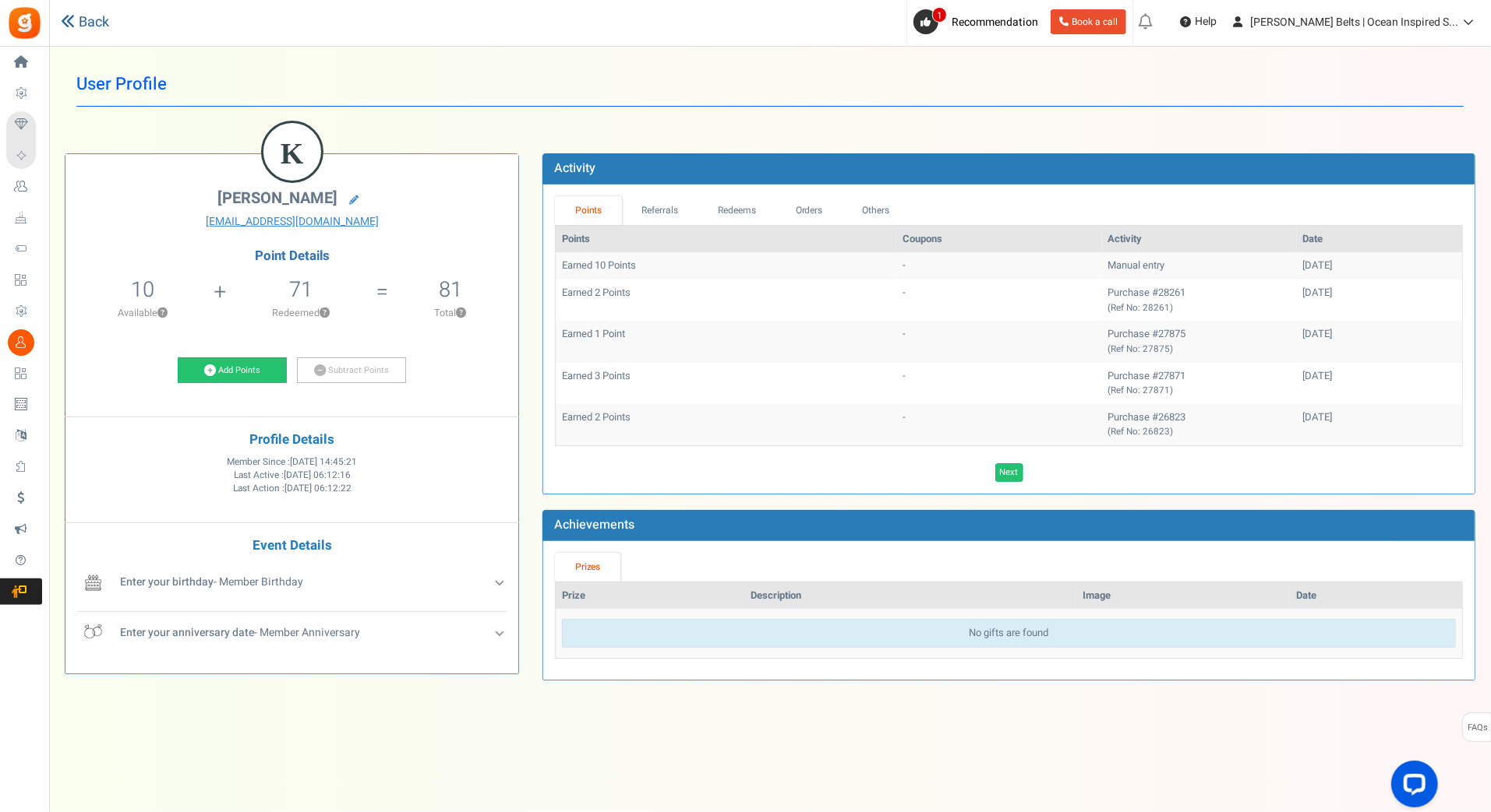
click at [96, 21] on link "Back" at bounding box center [85, 23] width 48 height 21
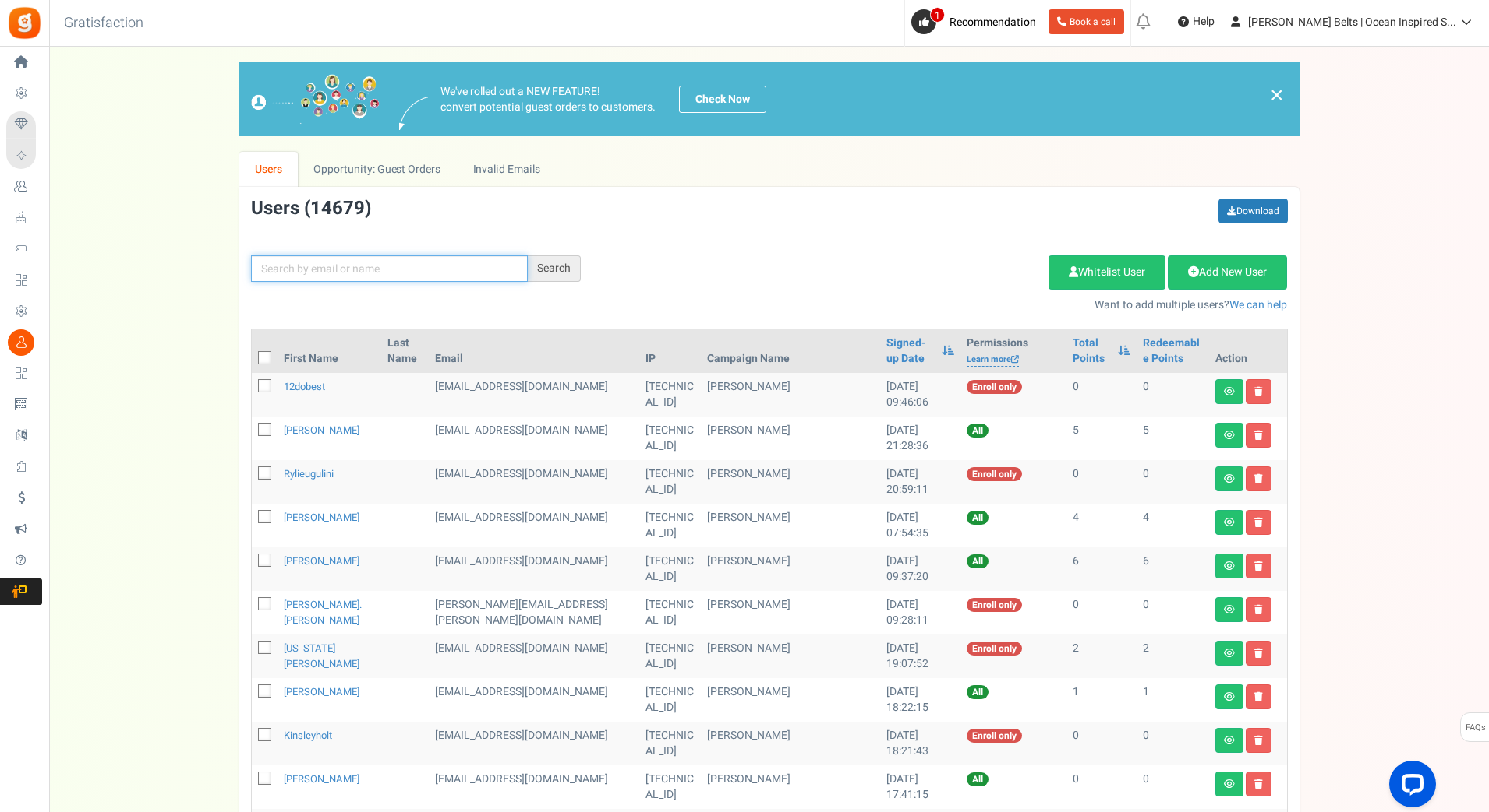
click at [273, 271] on input "text" at bounding box center [389, 269] width 277 height 27
paste input "grac3nolan"
type input "grac3nolan"
click at [558, 258] on div "Search" at bounding box center [554, 269] width 53 height 27
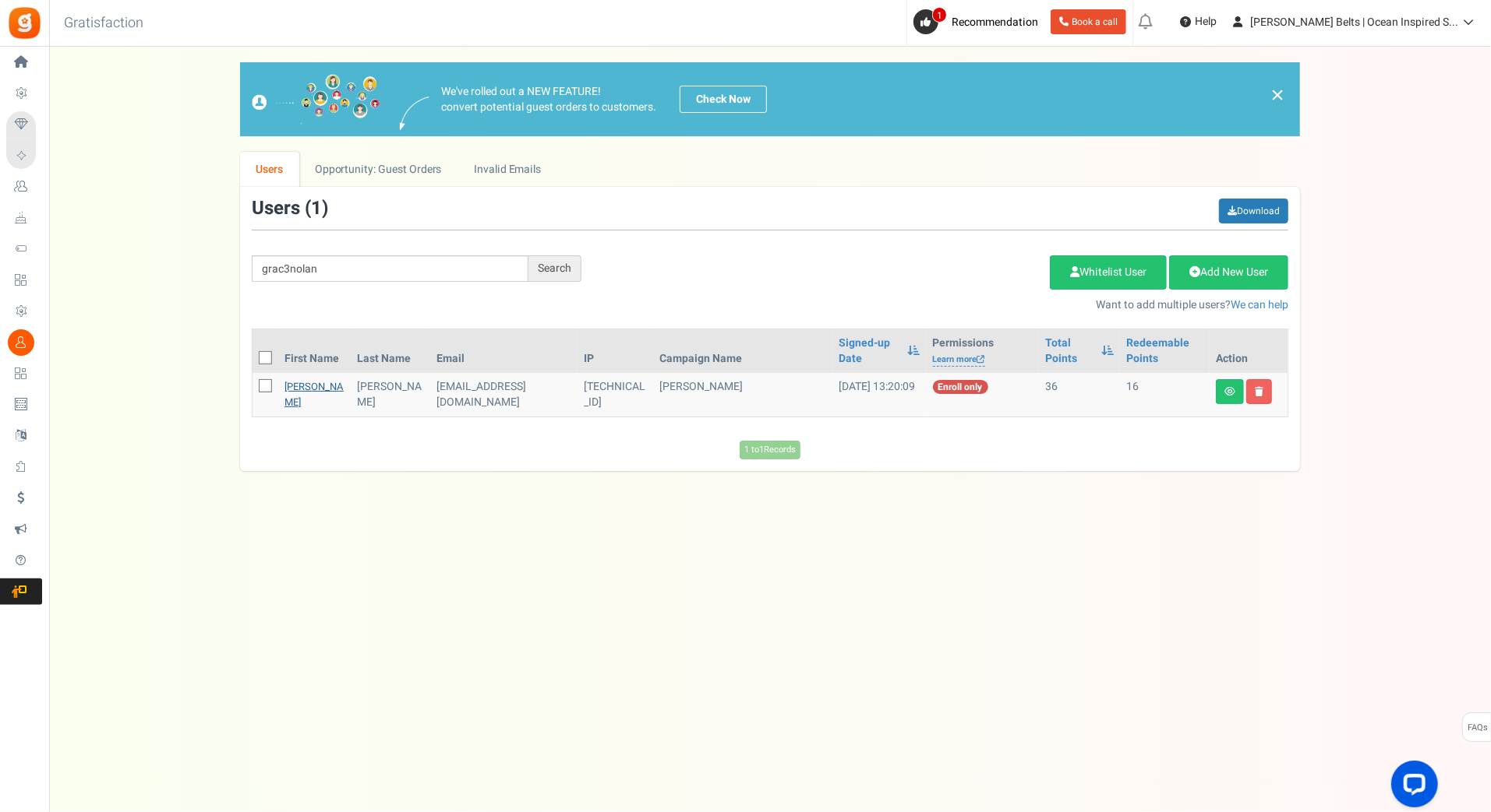
click at [302, 397] on link "[PERSON_NAME]" at bounding box center [314, 394] width 59 height 31
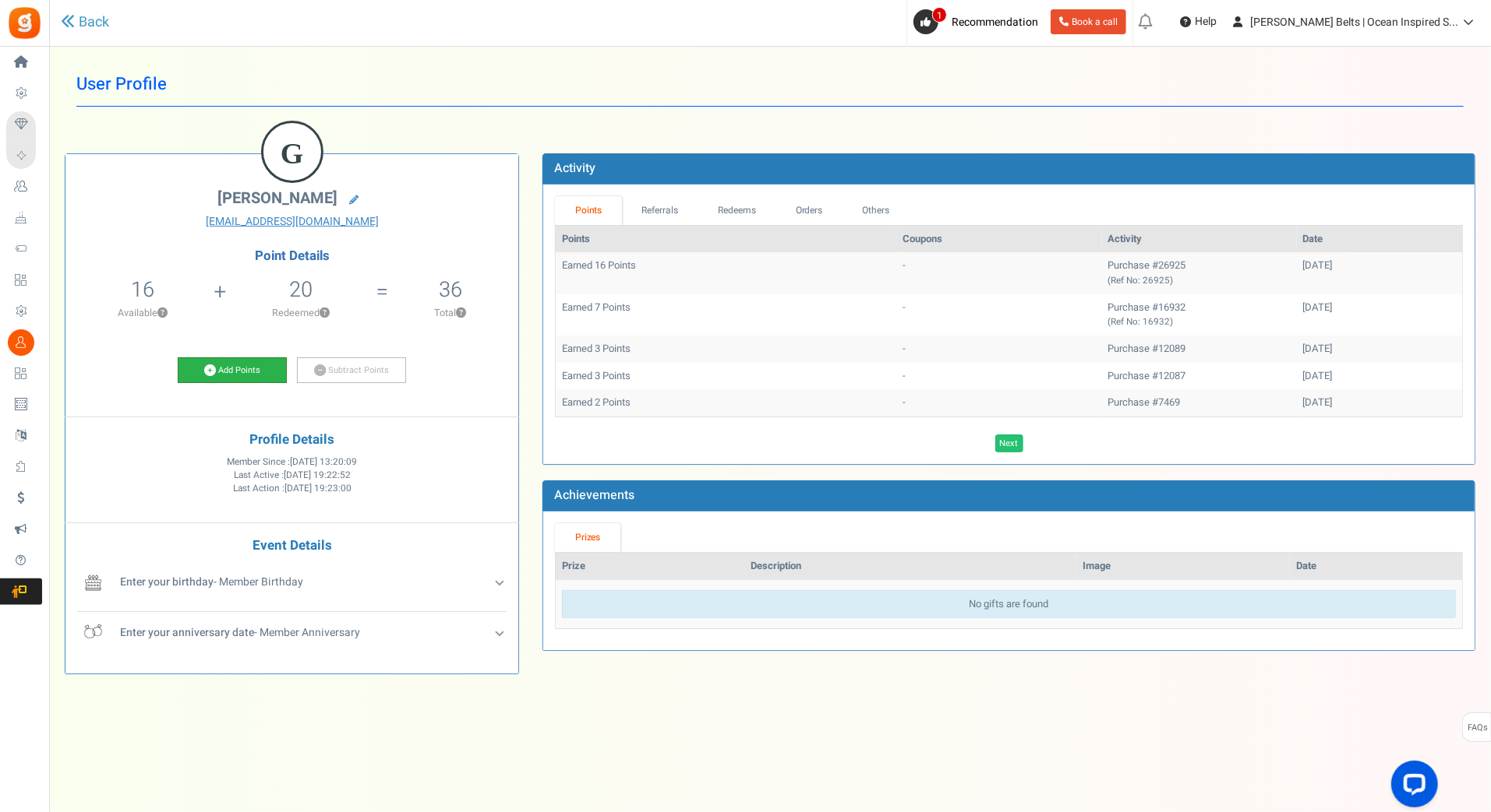
click at [196, 368] on link "Add Points" at bounding box center [231, 370] width 109 height 27
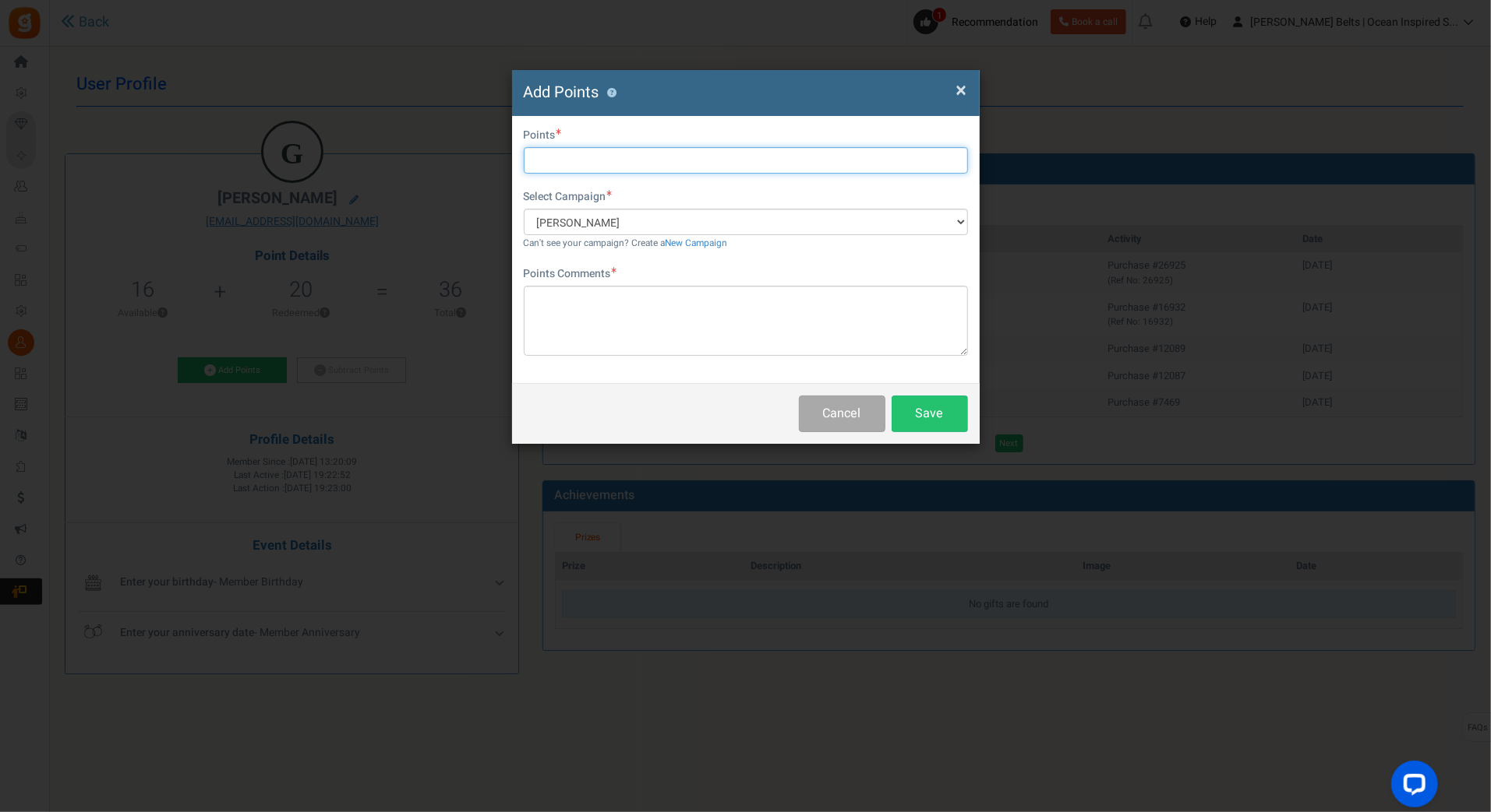
click at [607, 148] on input "text" at bounding box center [746, 160] width 444 height 27
type input "10"
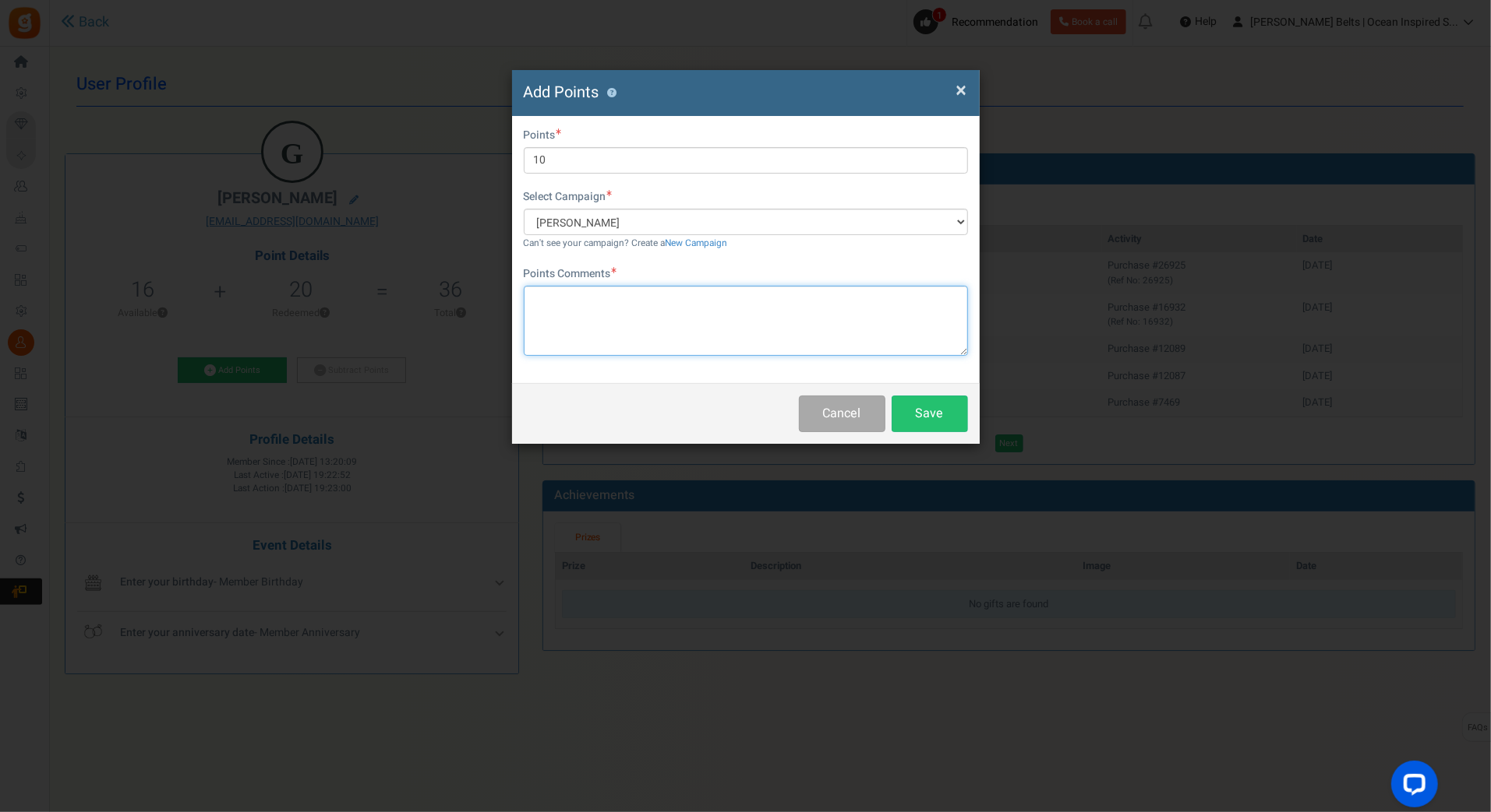
click at [706, 338] on textarea at bounding box center [746, 320] width 444 height 70
paste textarea "$10 [PERSON_NAME] Bucks Email Promo [DATE]-[DATE] [DATE] MJ"
type textarea "$10 [PERSON_NAME] Bucks Email Promo [DATE]-[DATE] [DATE] MJ"
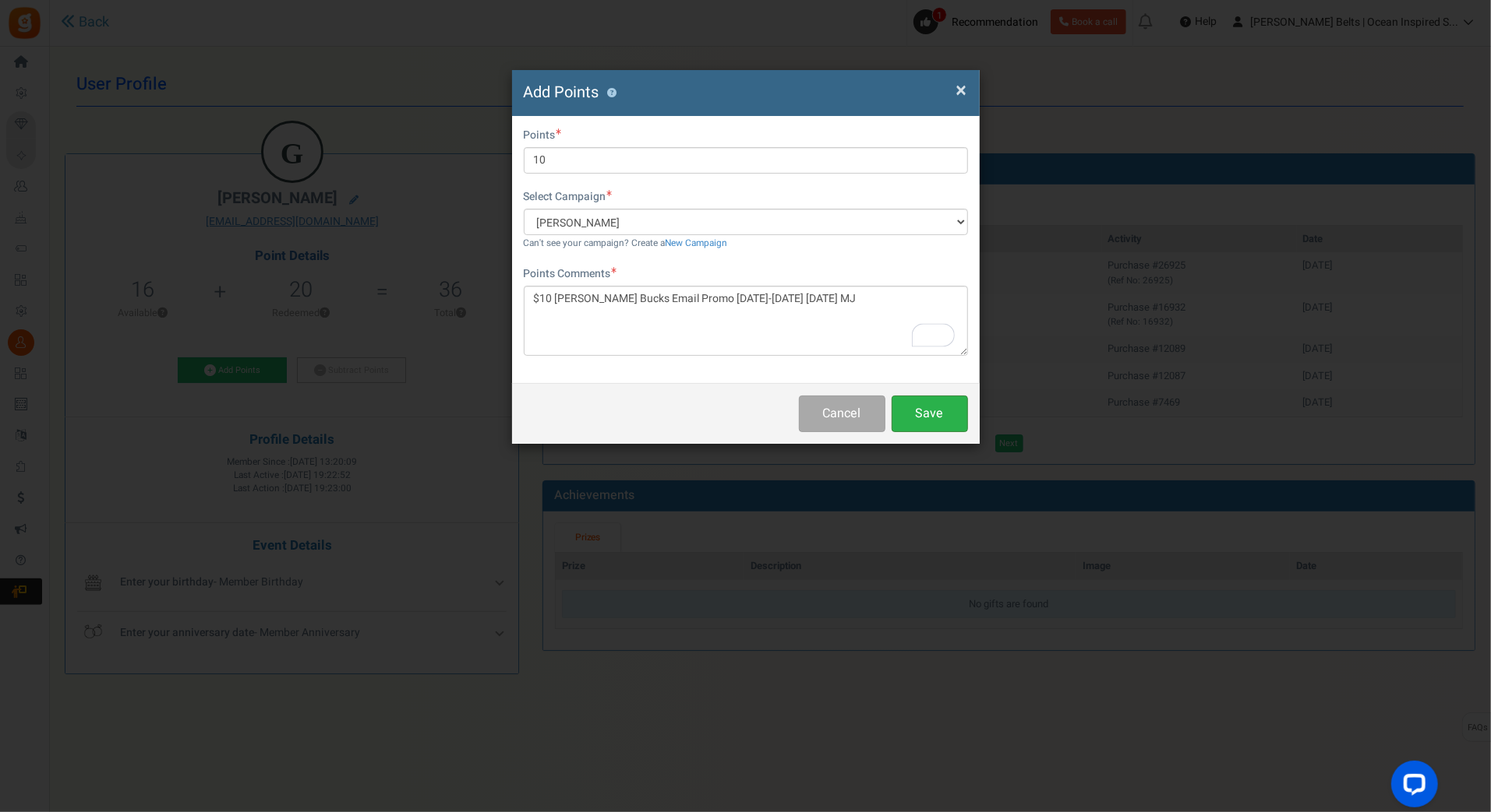
click at [944, 423] on button "Save" at bounding box center [930, 413] width 77 height 36
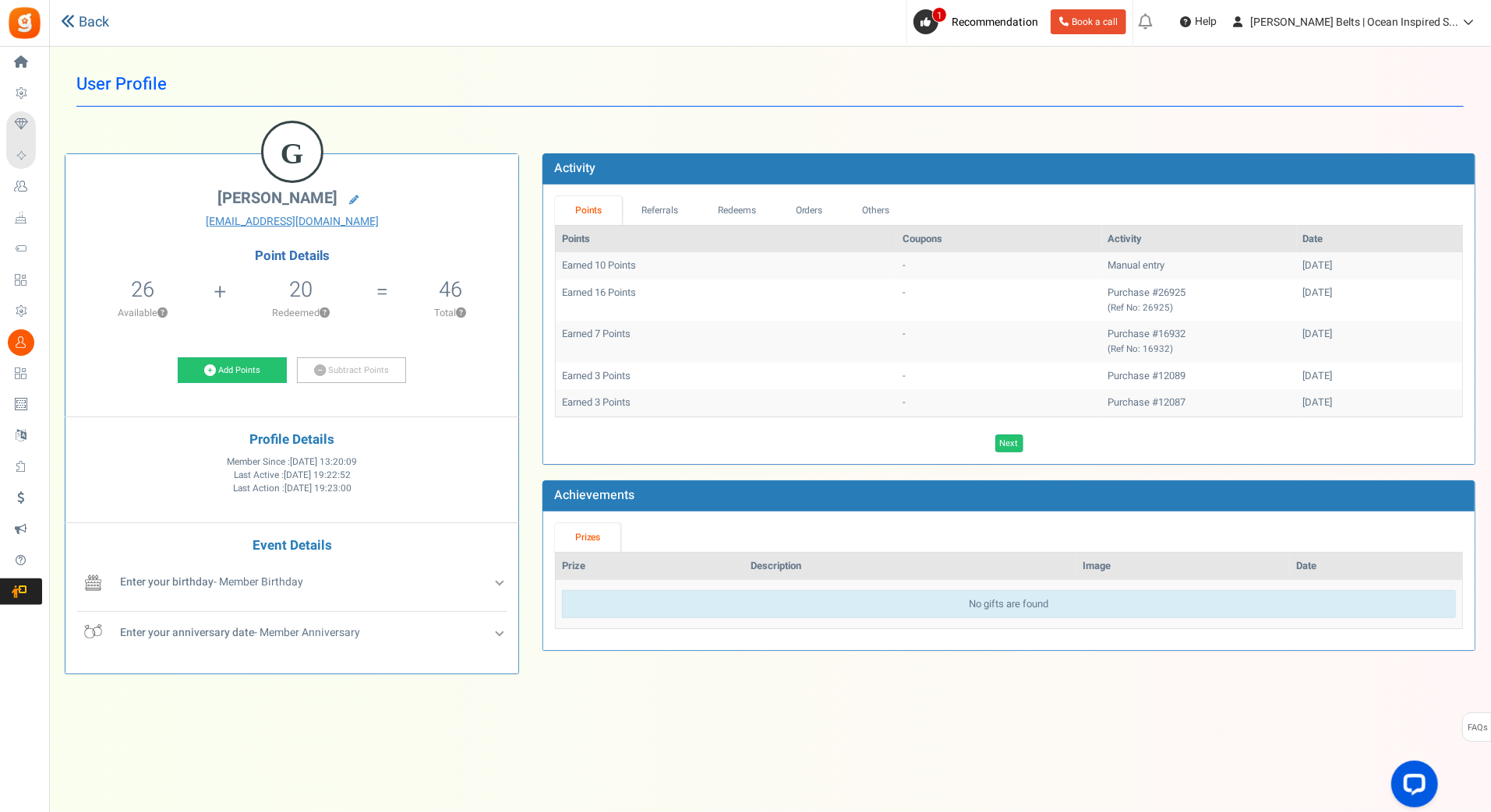
click at [88, 30] on link "Back" at bounding box center [85, 23] width 48 height 21
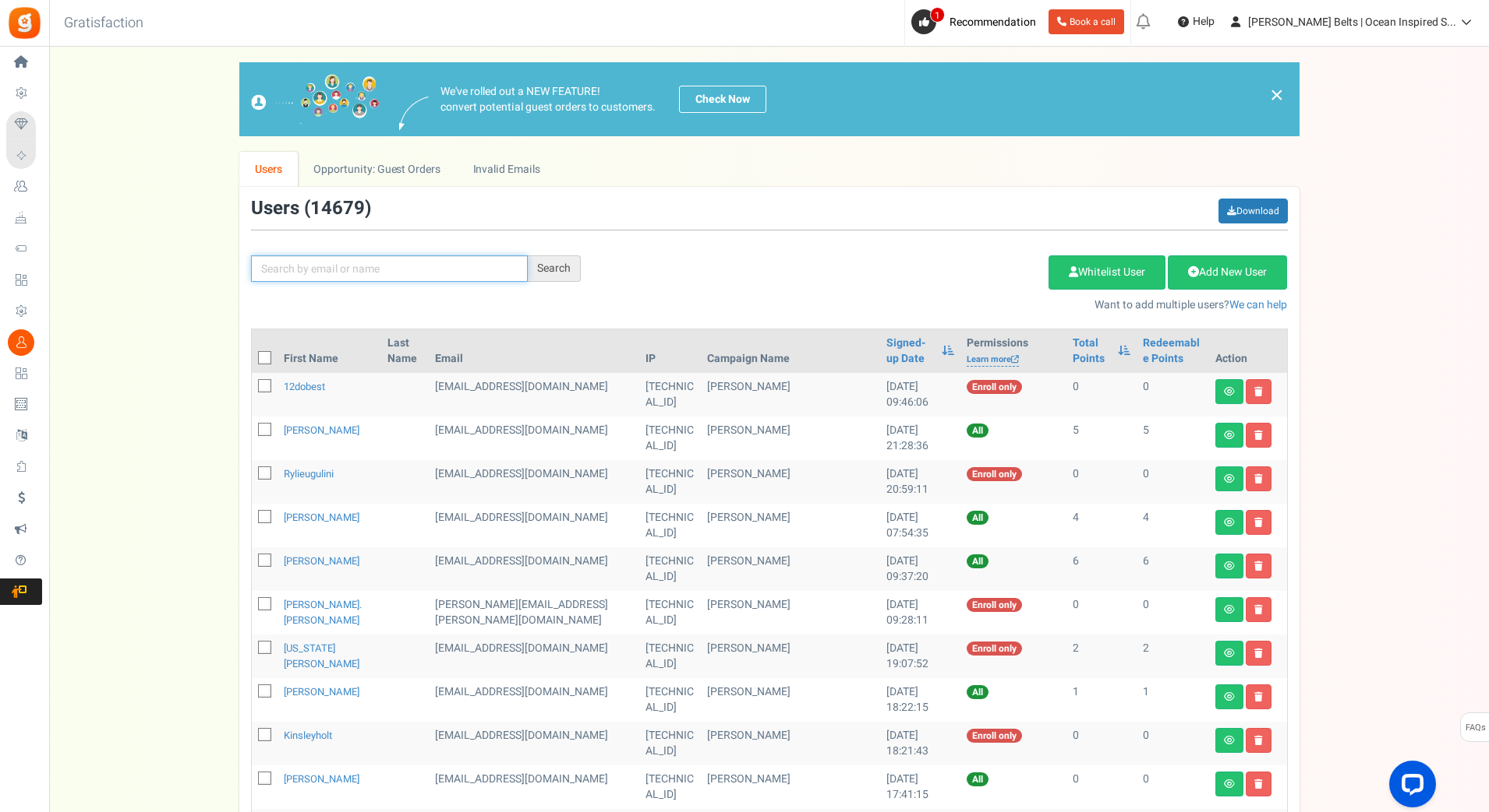
click at [316, 273] on input "text" at bounding box center [389, 269] width 277 height 27
paste input "cbullers780tam"
type input "cbullers780tam"
click at [548, 273] on div "Search" at bounding box center [554, 269] width 53 height 27
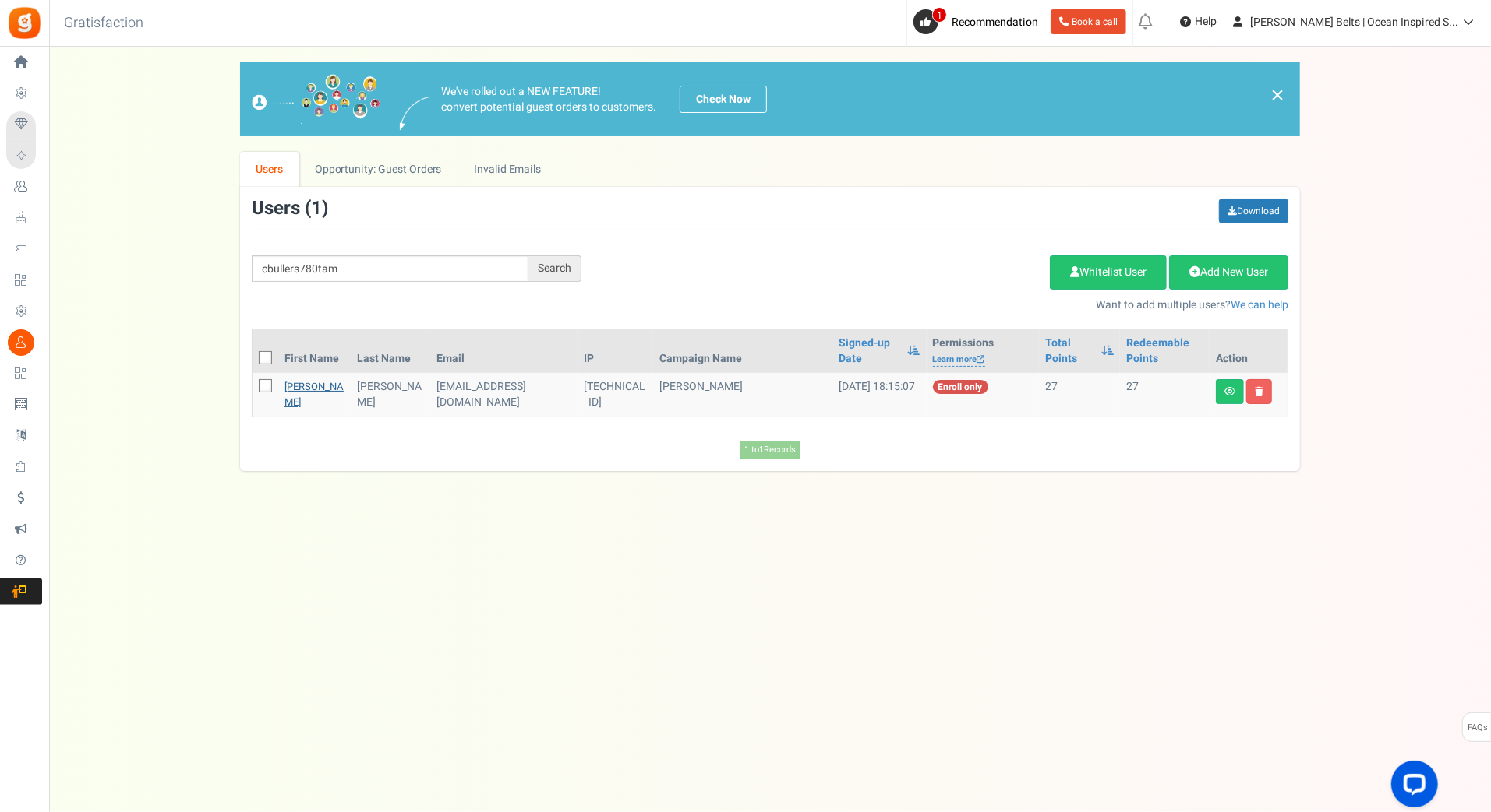
click at [293, 385] on link "Tammi Bullers" at bounding box center [314, 394] width 59 height 31
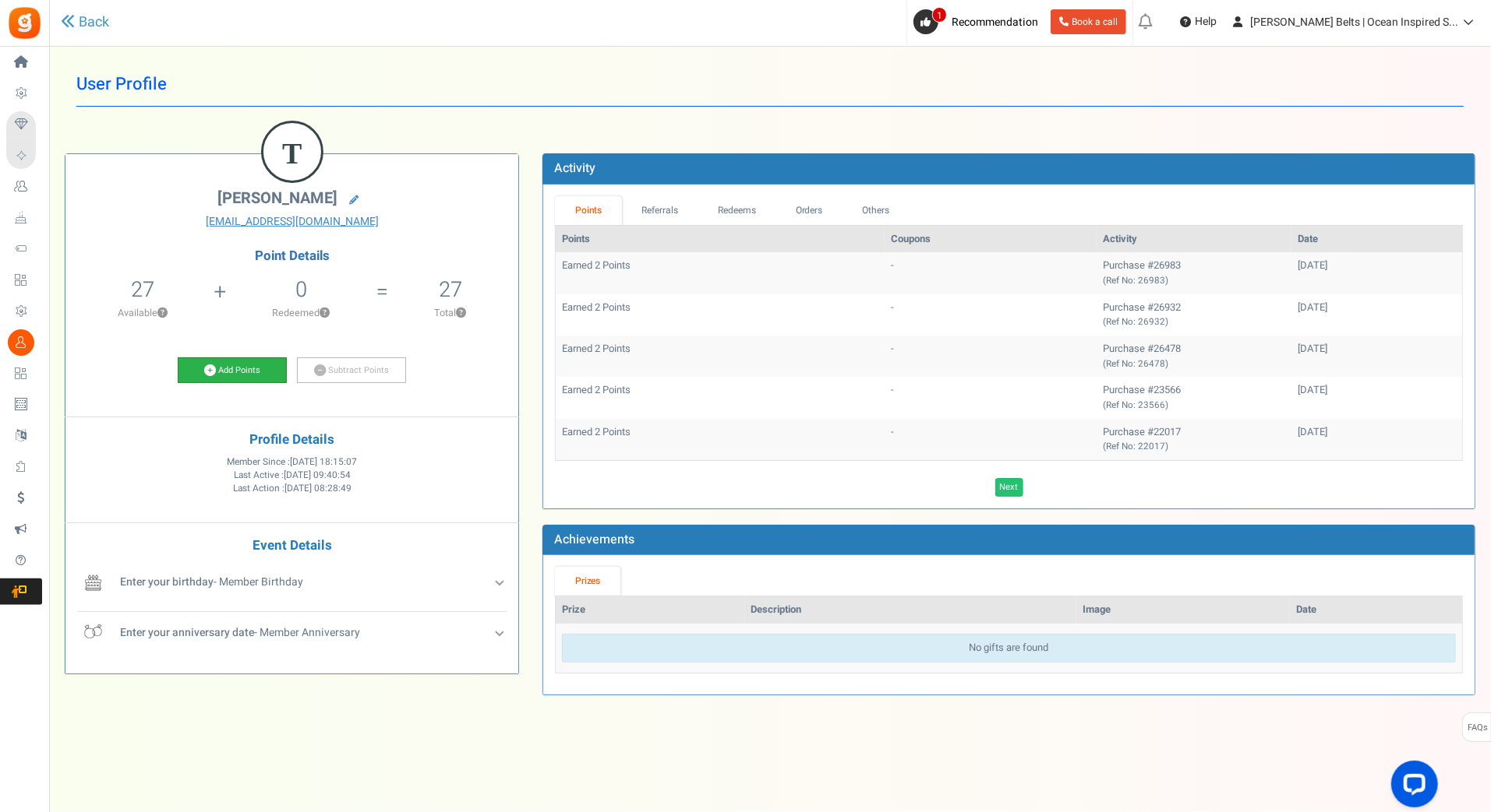
click at [257, 362] on link "Add Points" at bounding box center [231, 370] width 109 height 27
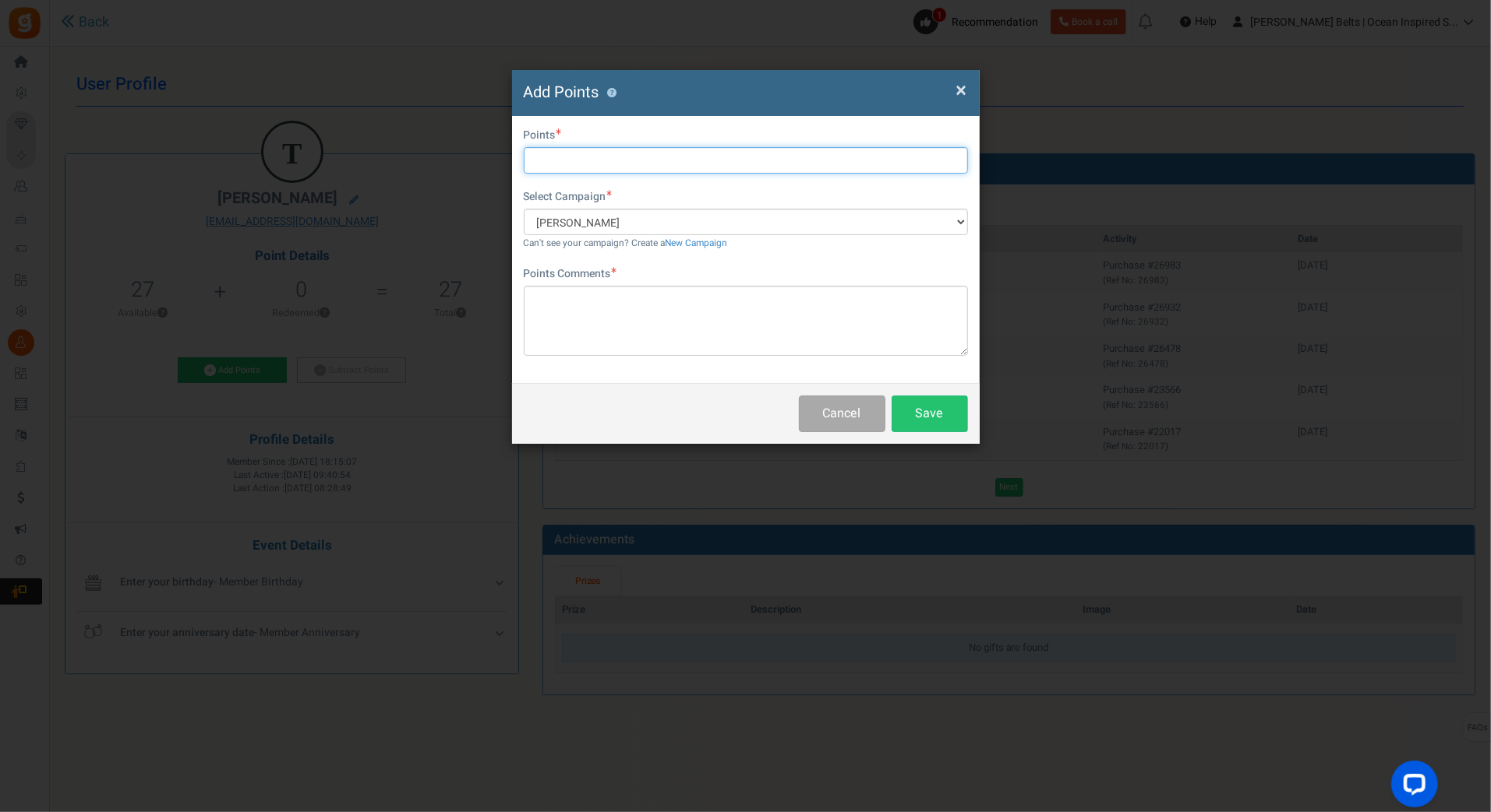
drag, startPoint x: 578, startPoint y: 167, endPoint x: 579, endPoint y: 159, distance: 8.1
click at [578, 167] on input "text" at bounding box center [746, 160] width 444 height 27
type input "10"
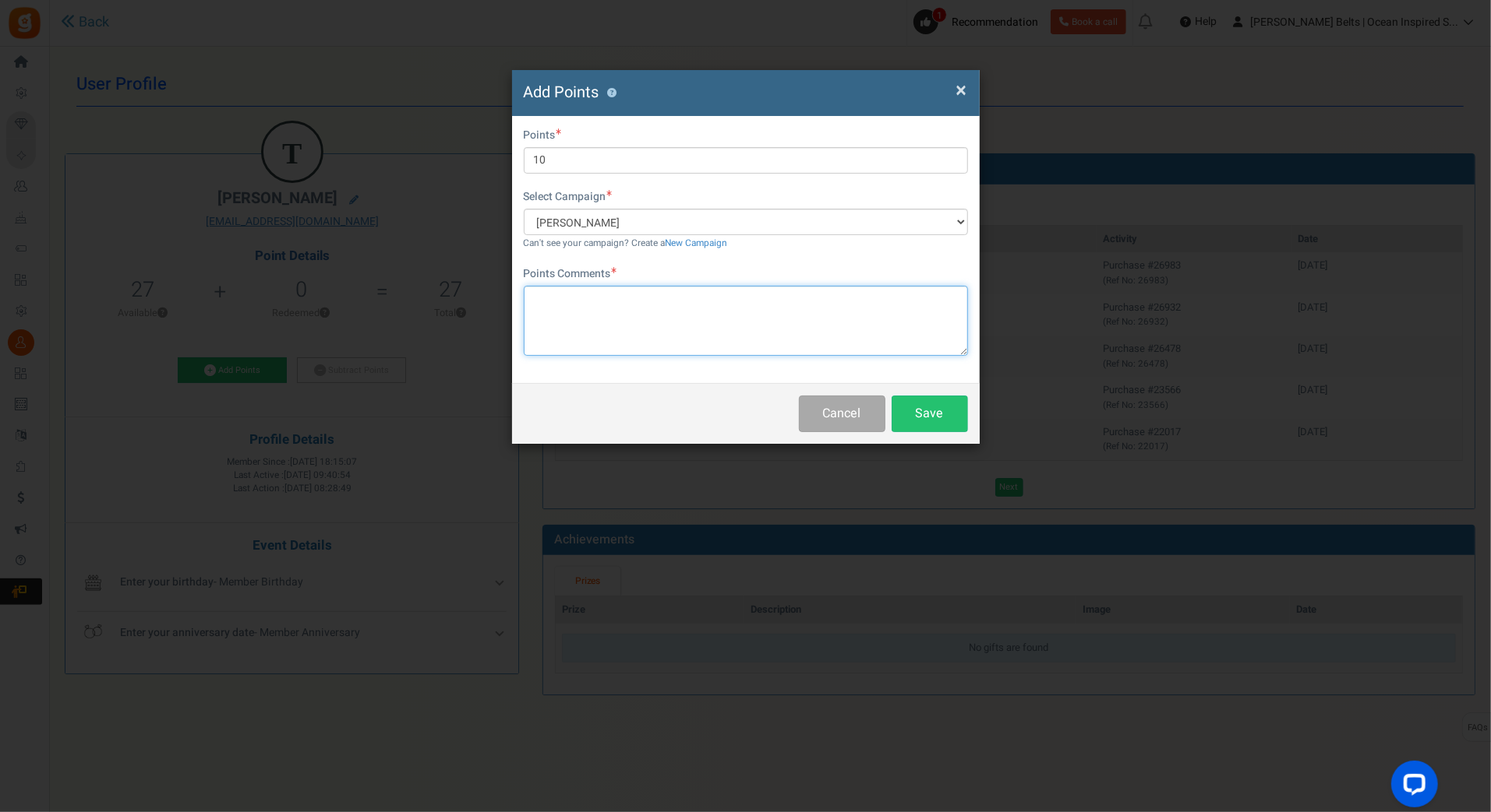
click at [639, 307] on textarea at bounding box center [746, 320] width 444 height 70
paste textarea "$10 [PERSON_NAME] Bucks Email Promo [DATE]-[DATE] [DATE] MJ"
type textarea "$10 [PERSON_NAME] Bucks Email Promo [DATE]-[DATE] [DATE] MJ"
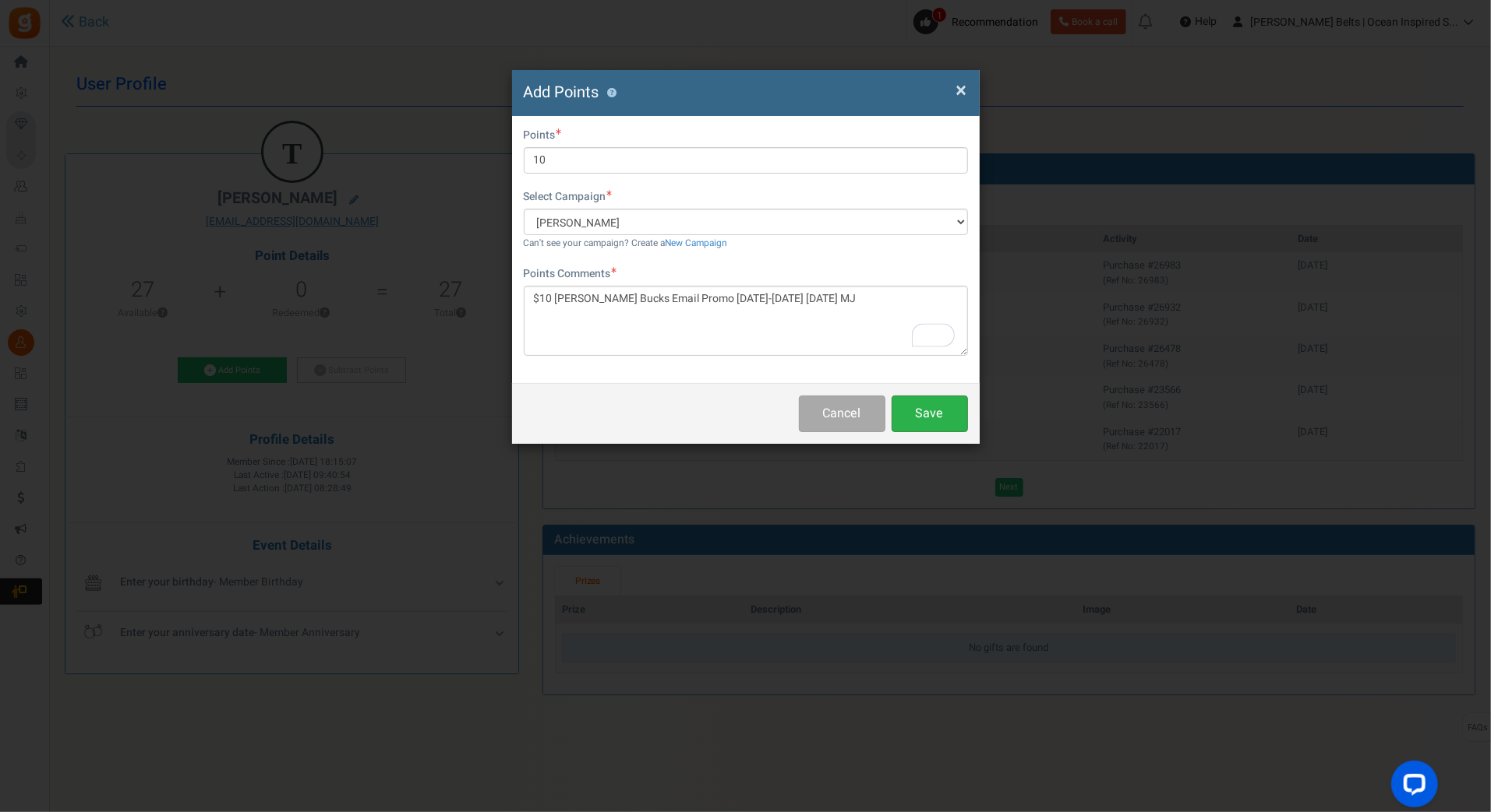
click at [910, 431] on button "Save" at bounding box center [930, 413] width 77 height 36
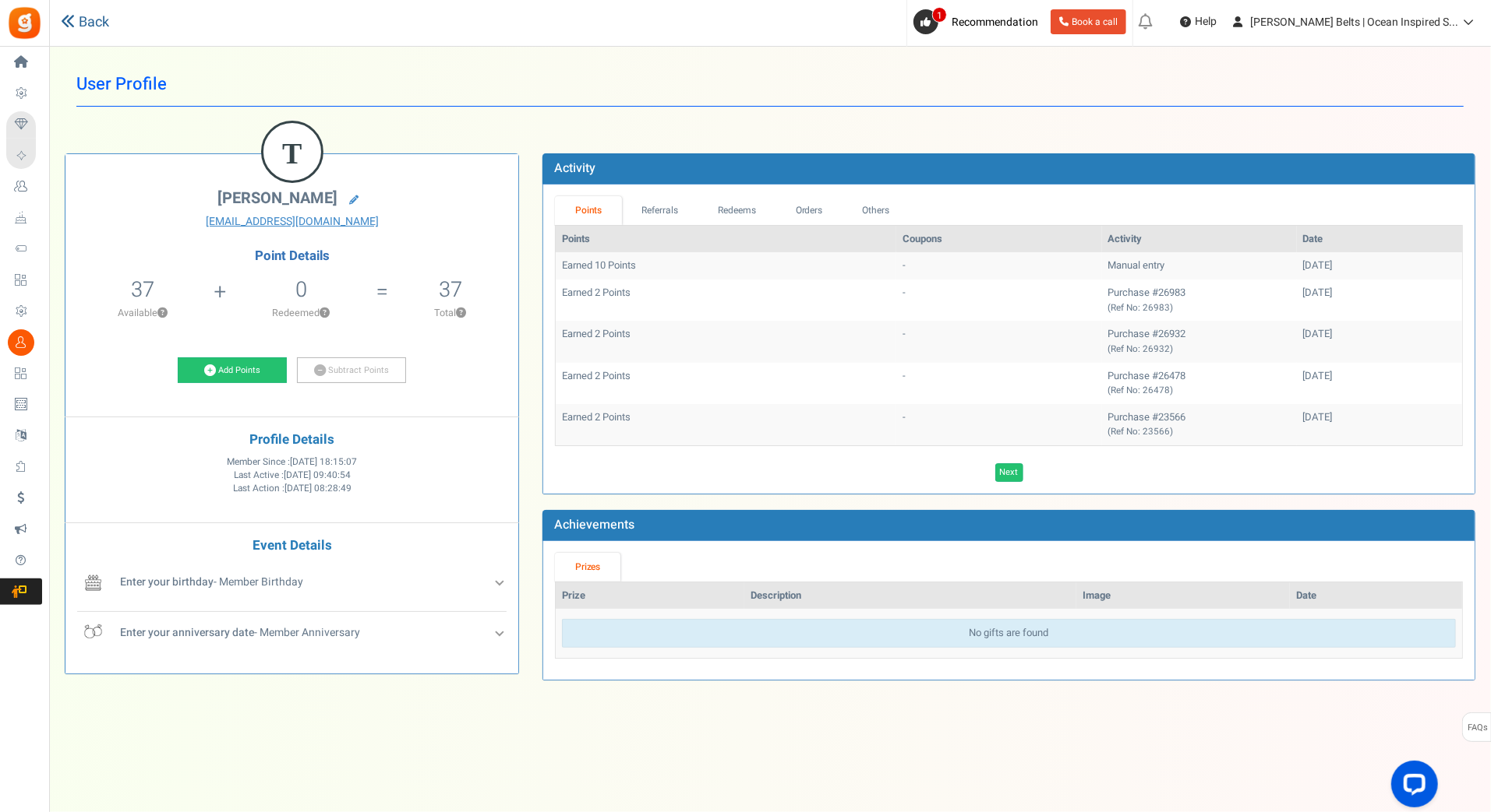
click at [88, 17] on link "Back" at bounding box center [85, 23] width 48 height 21
